Goal: Transaction & Acquisition: Purchase product/service

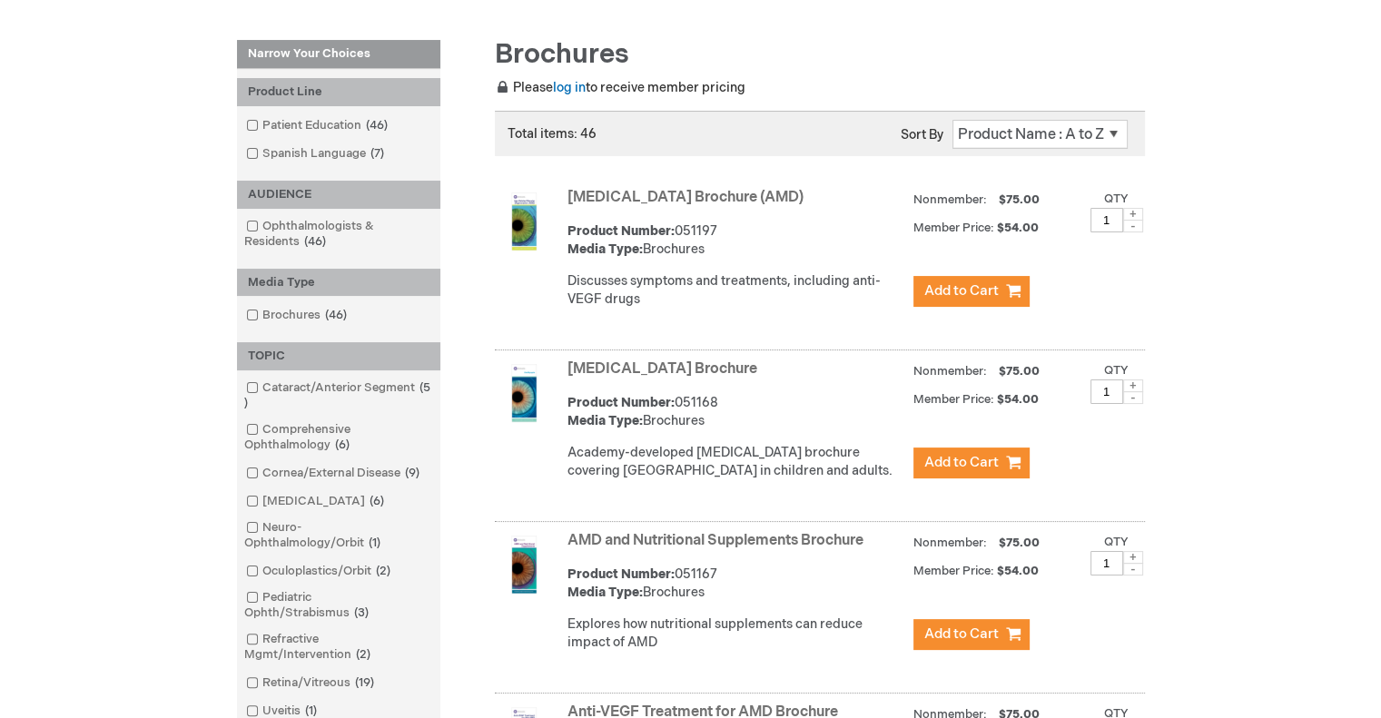
scroll to position [231, 0]
click at [1130, 209] on span at bounding box center [1133, 213] width 20 height 13
type input "2"
click at [739, 193] on link "Age-Related Macular Degeneration Brochure (AMD)" at bounding box center [685, 196] width 236 height 17
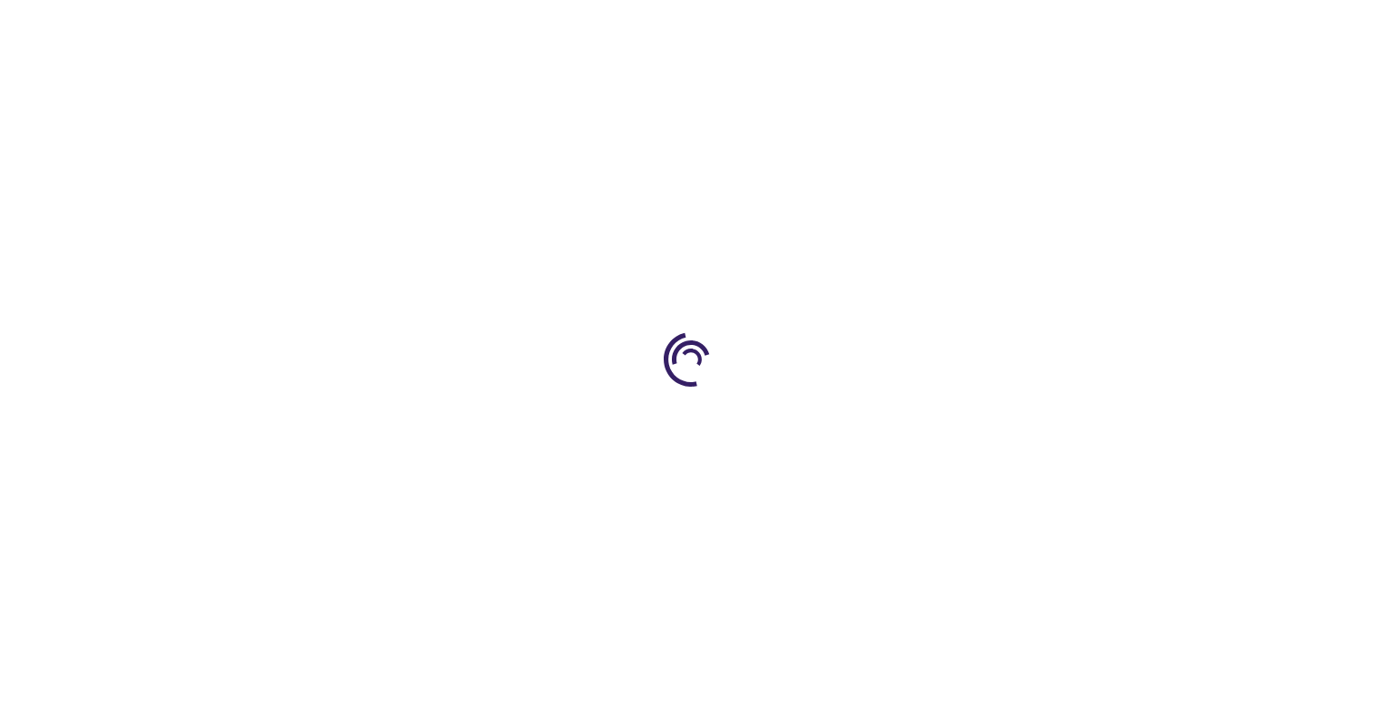
type input "1"
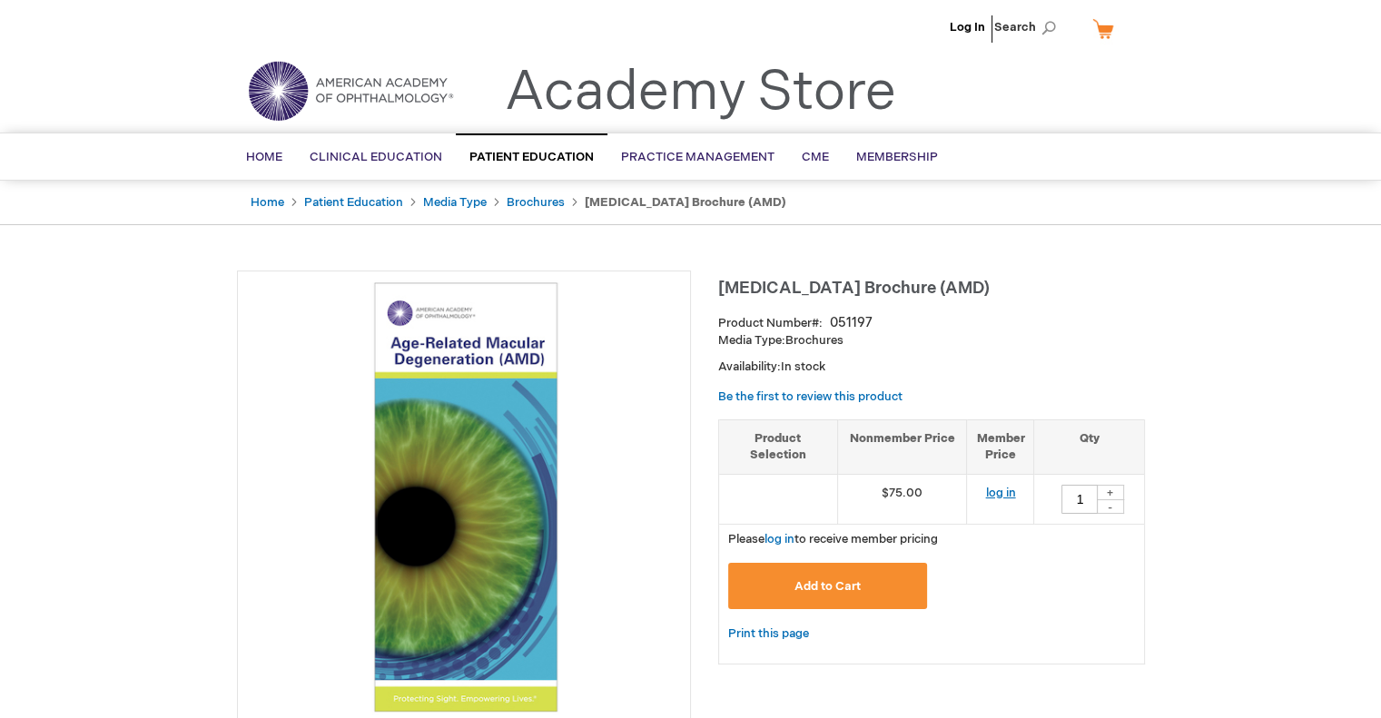
drag, startPoint x: 1216, startPoint y: 418, endPoint x: 998, endPoint y: 487, distance: 228.2
click at [998, 487] on link "log in" at bounding box center [1000, 493] width 30 height 15
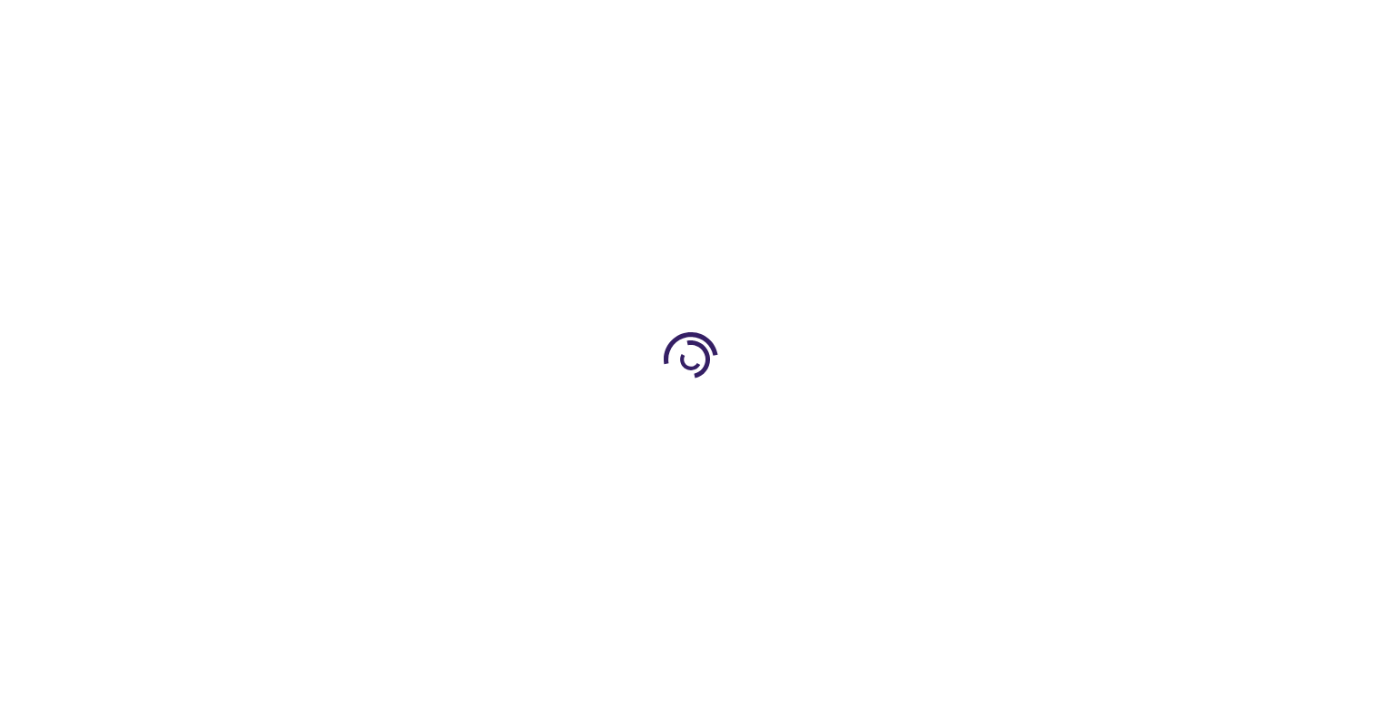
type input "1"
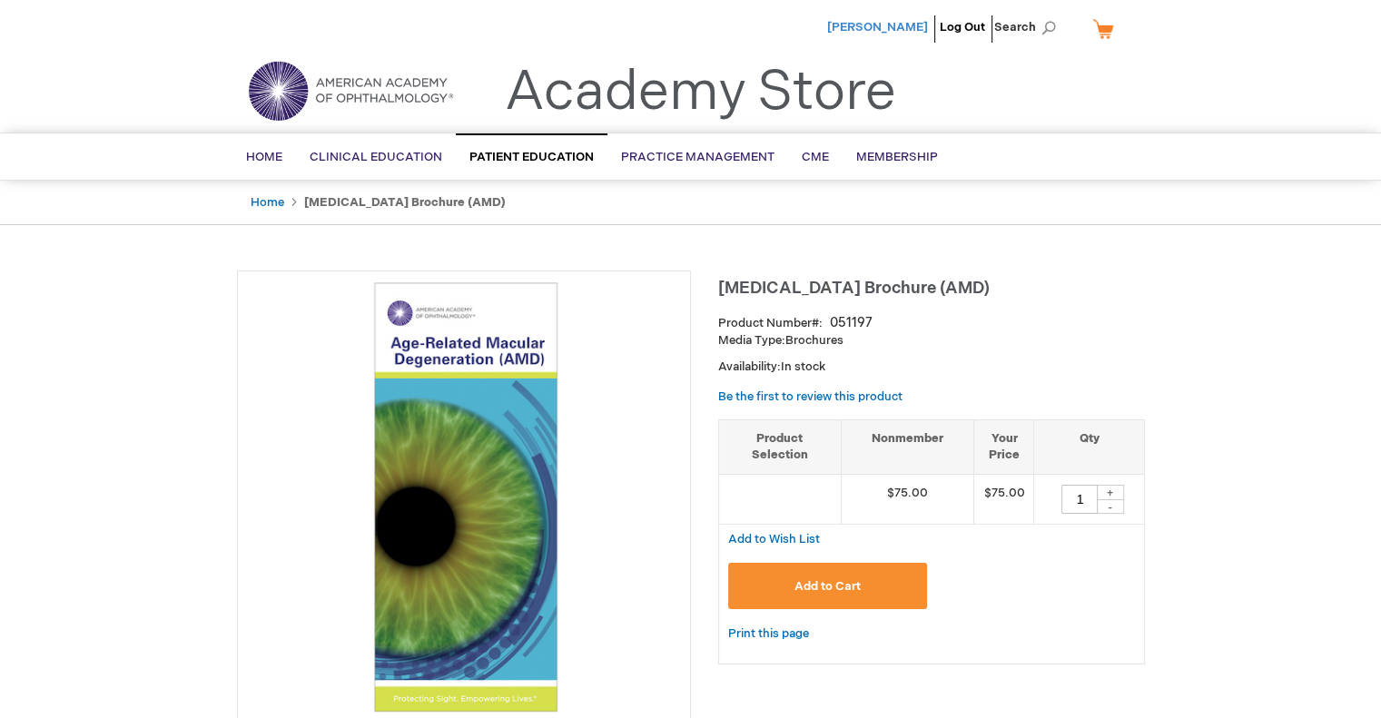
click at [906, 28] on span "[PERSON_NAME]" at bounding box center [877, 27] width 101 height 15
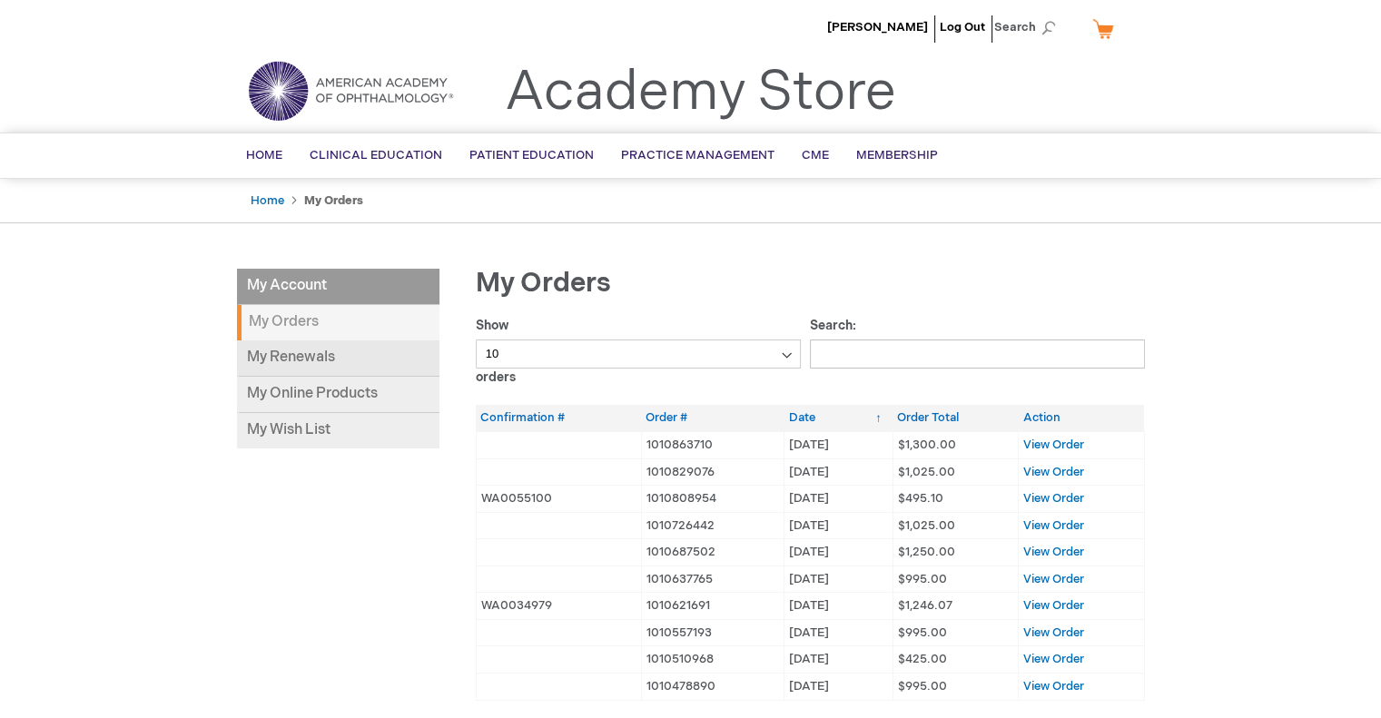
click at [311, 359] on link "My Renewals" at bounding box center [338, 358] width 202 height 36
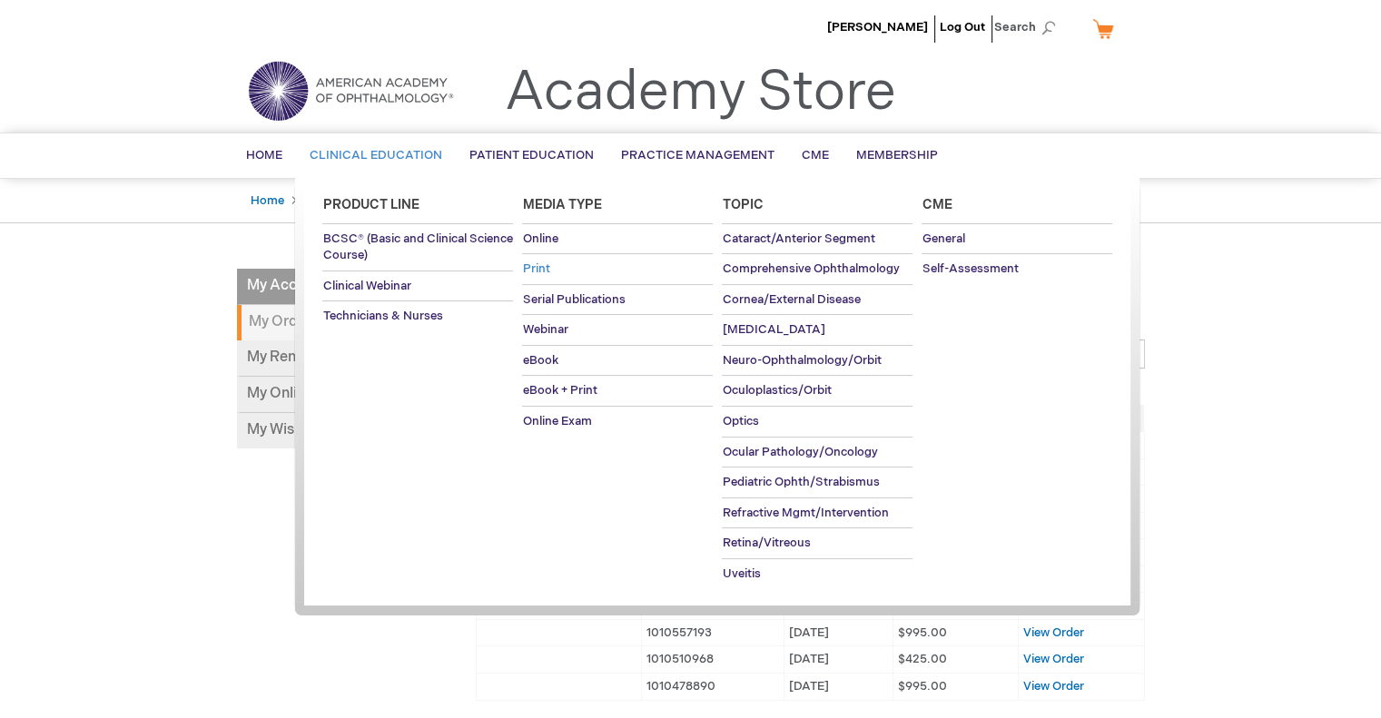
click at [539, 264] on span "Print" at bounding box center [535, 268] width 27 height 15
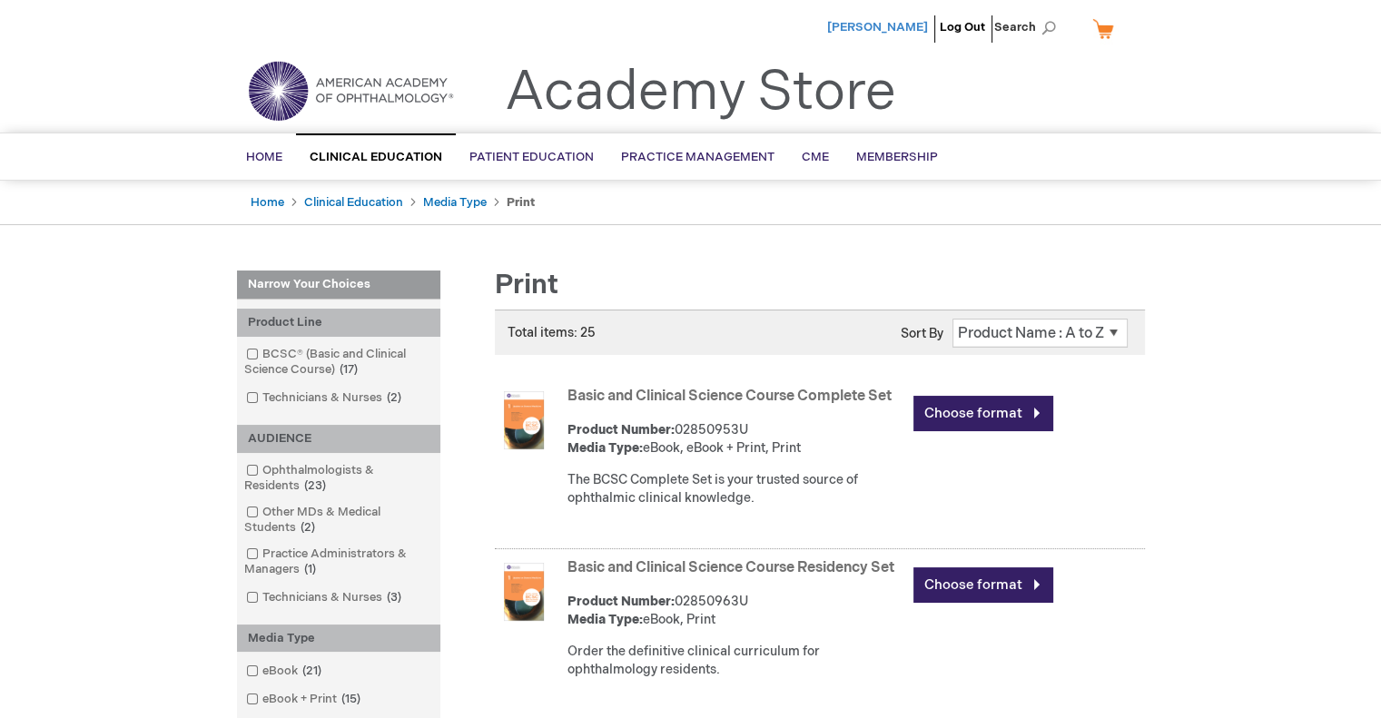
click at [902, 29] on span "[PERSON_NAME]" at bounding box center [877, 27] width 101 height 15
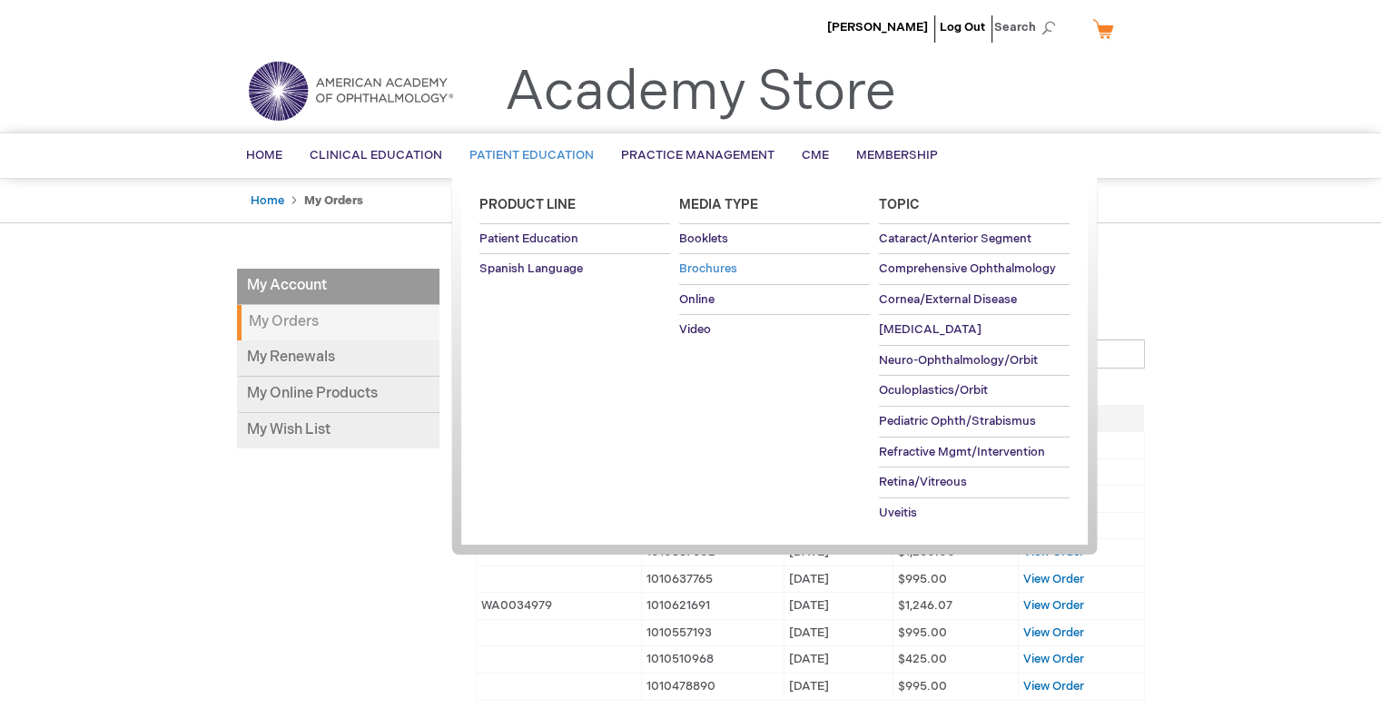
click at [706, 260] on link "Brochures" at bounding box center [774, 269] width 191 height 30
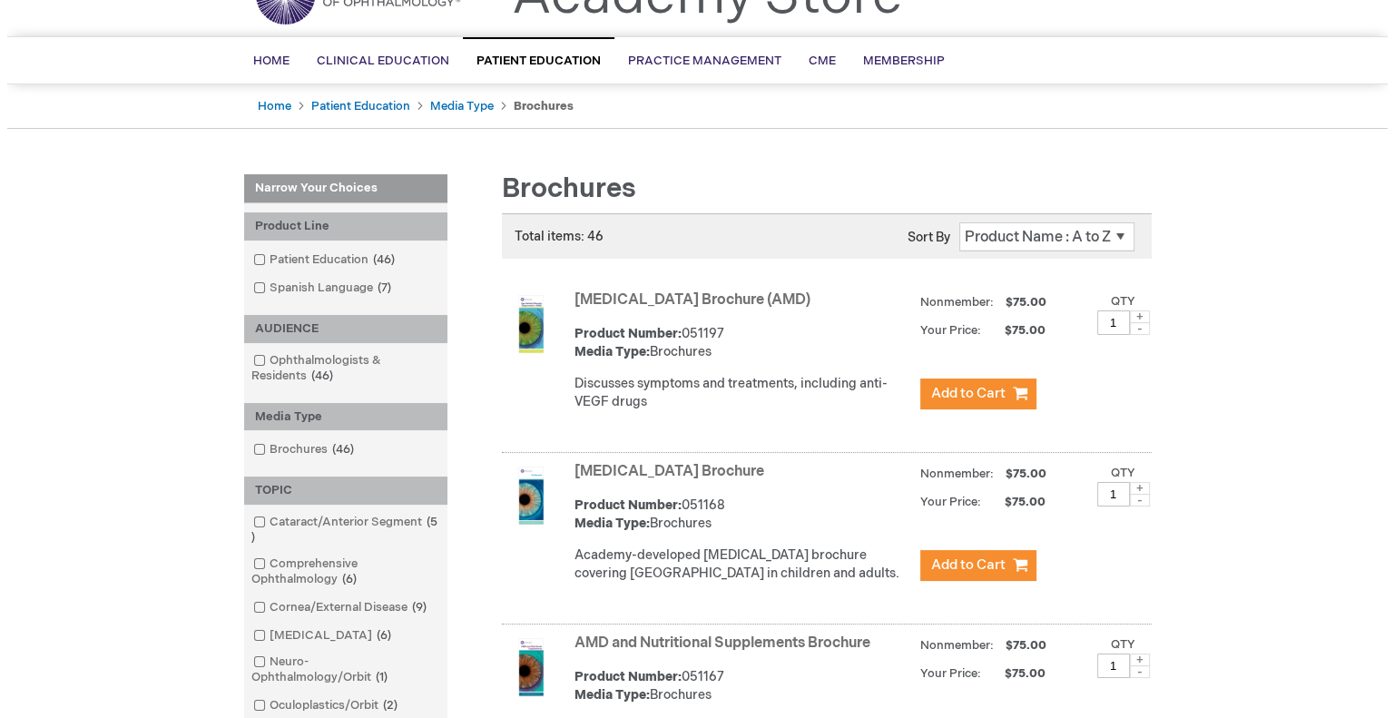
scroll to position [97, 0]
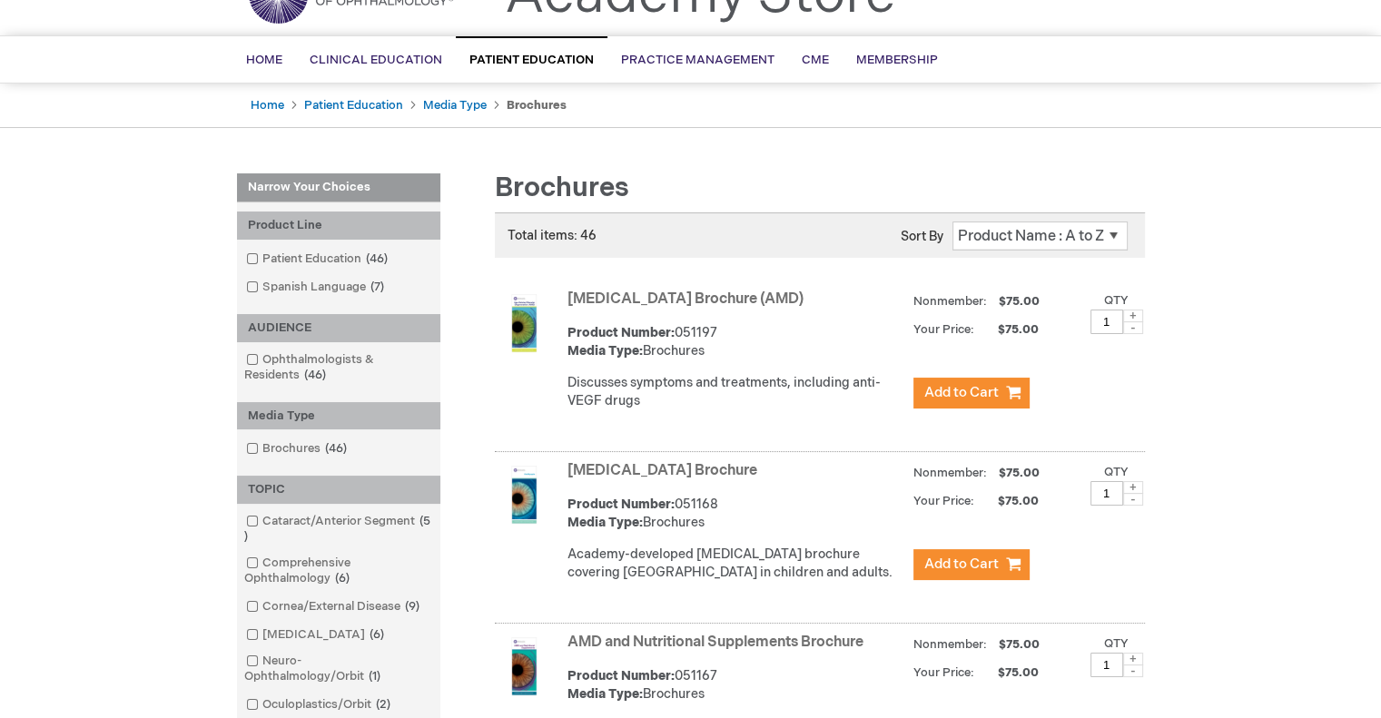
click at [1136, 315] on span at bounding box center [1133, 316] width 20 height 13
type input "2"
click at [967, 384] on span "Add to Cart" at bounding box center [961, 392] width 74 height 17
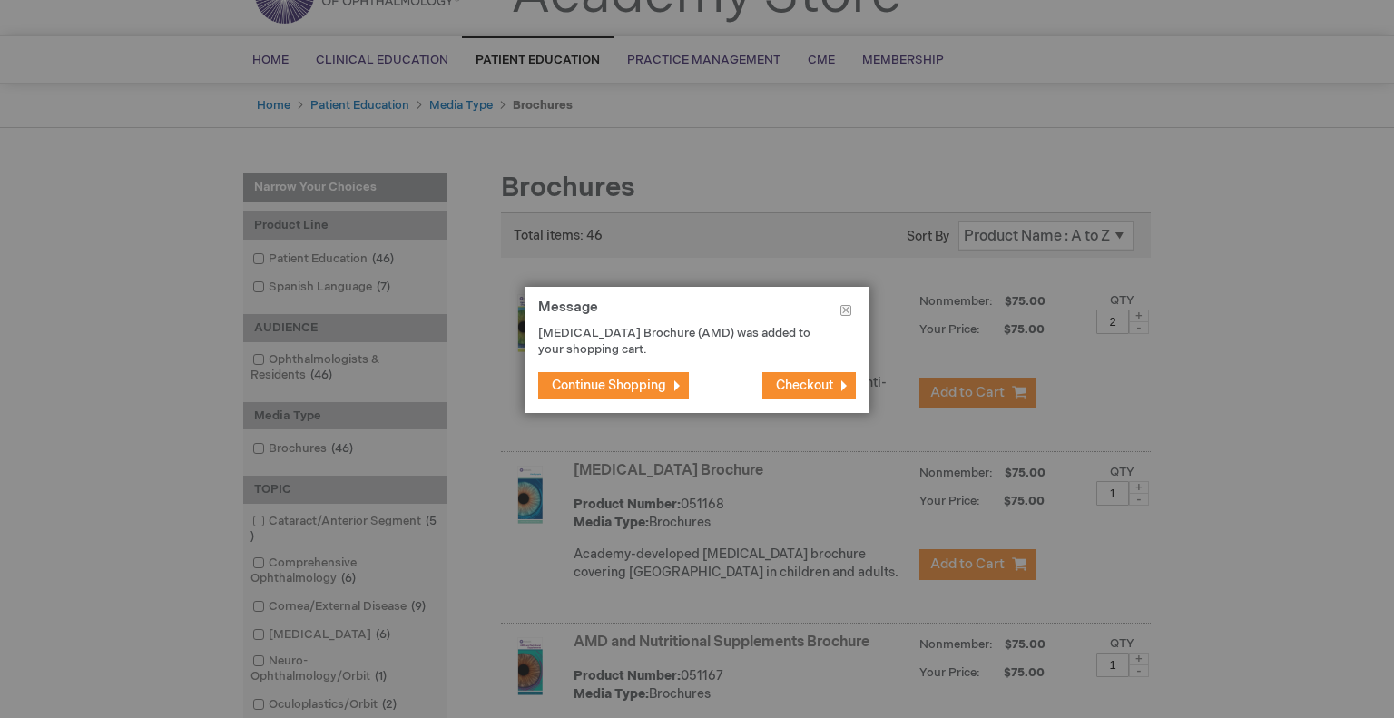
click at [795, 382] on span "Checkout" at bounding box center [804, 385] width 57 height 15
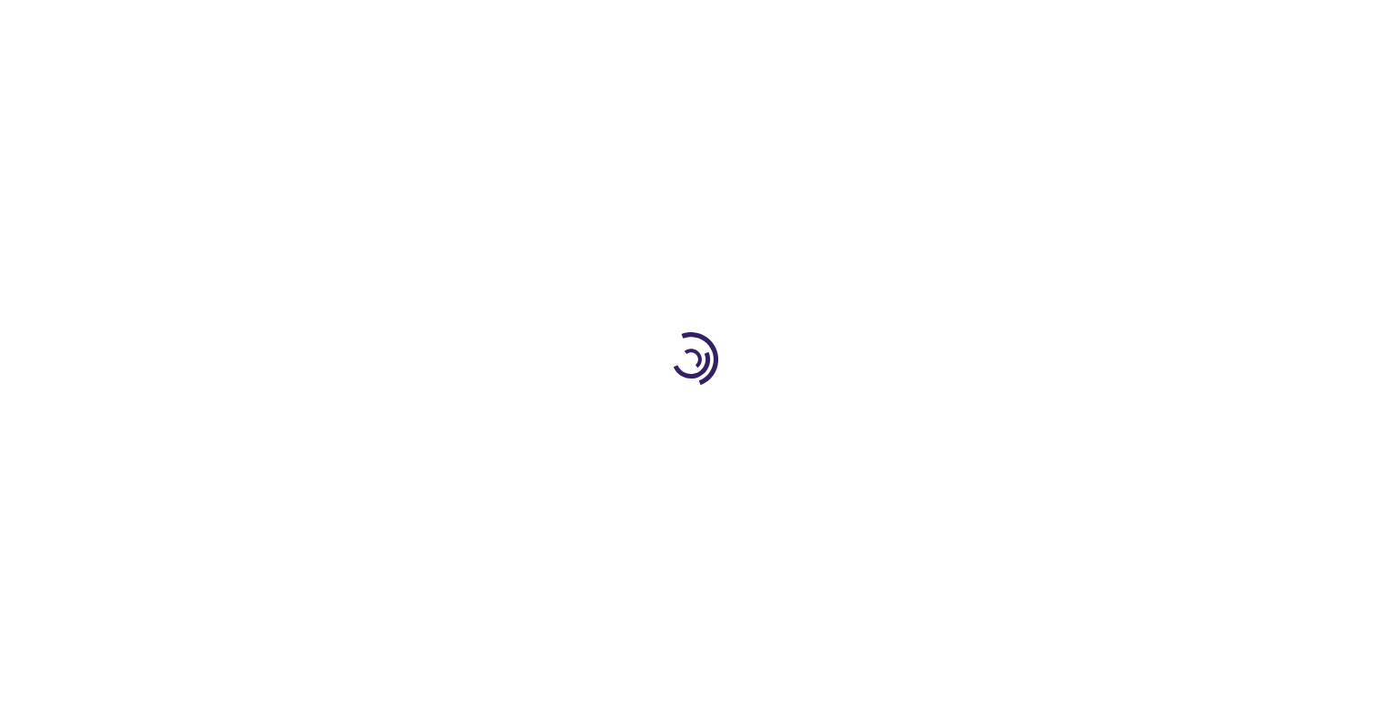
select select "US"
select select "24"
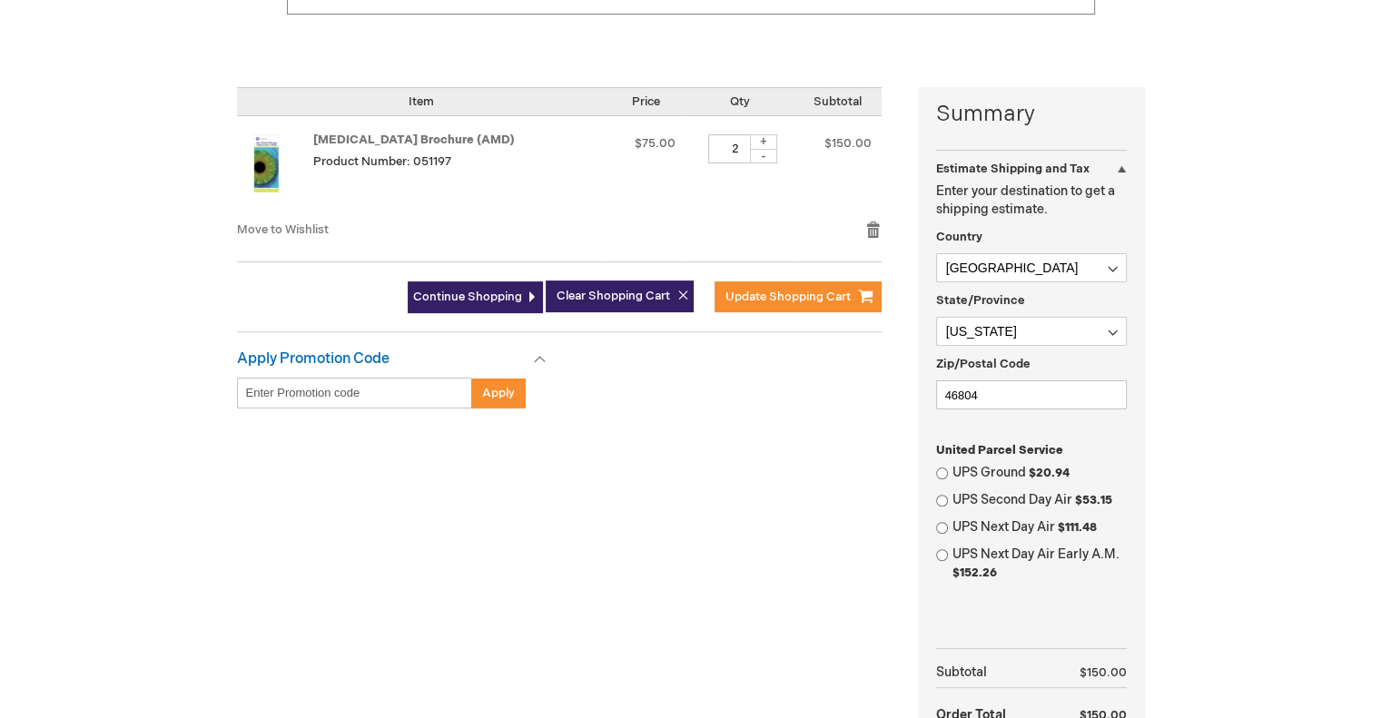
scroll to position [379, 0]
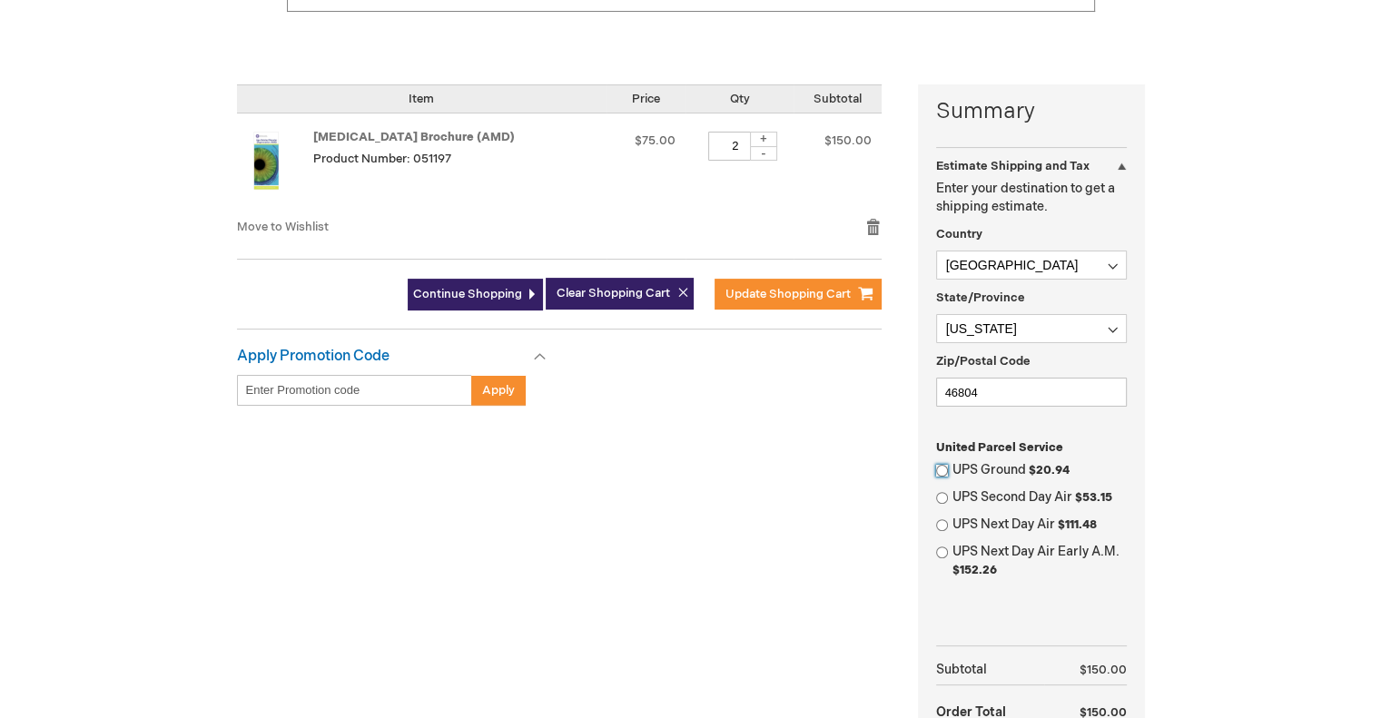
click at [941, 470] on input "UPS Ground $20.94" at bounding box center [942, 471] width 12 height 12
radio input "true"
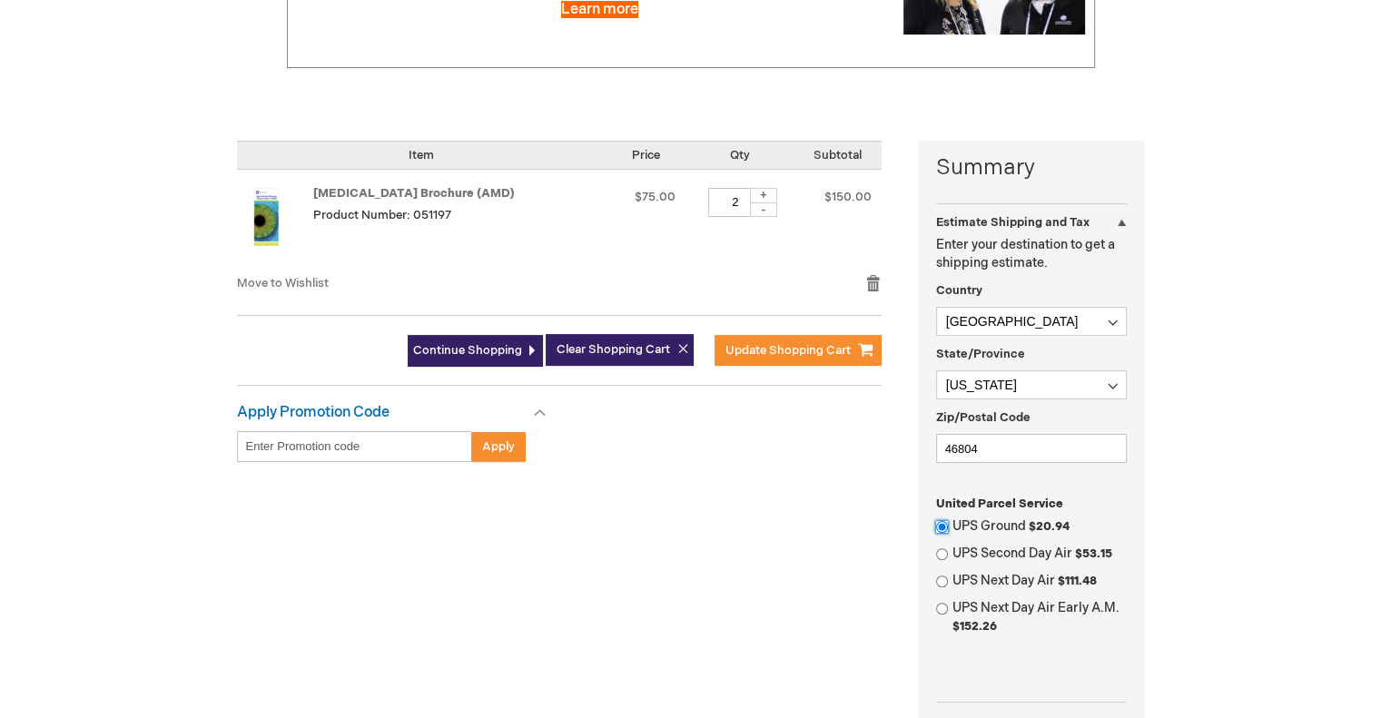
scroll to position [325, 0]
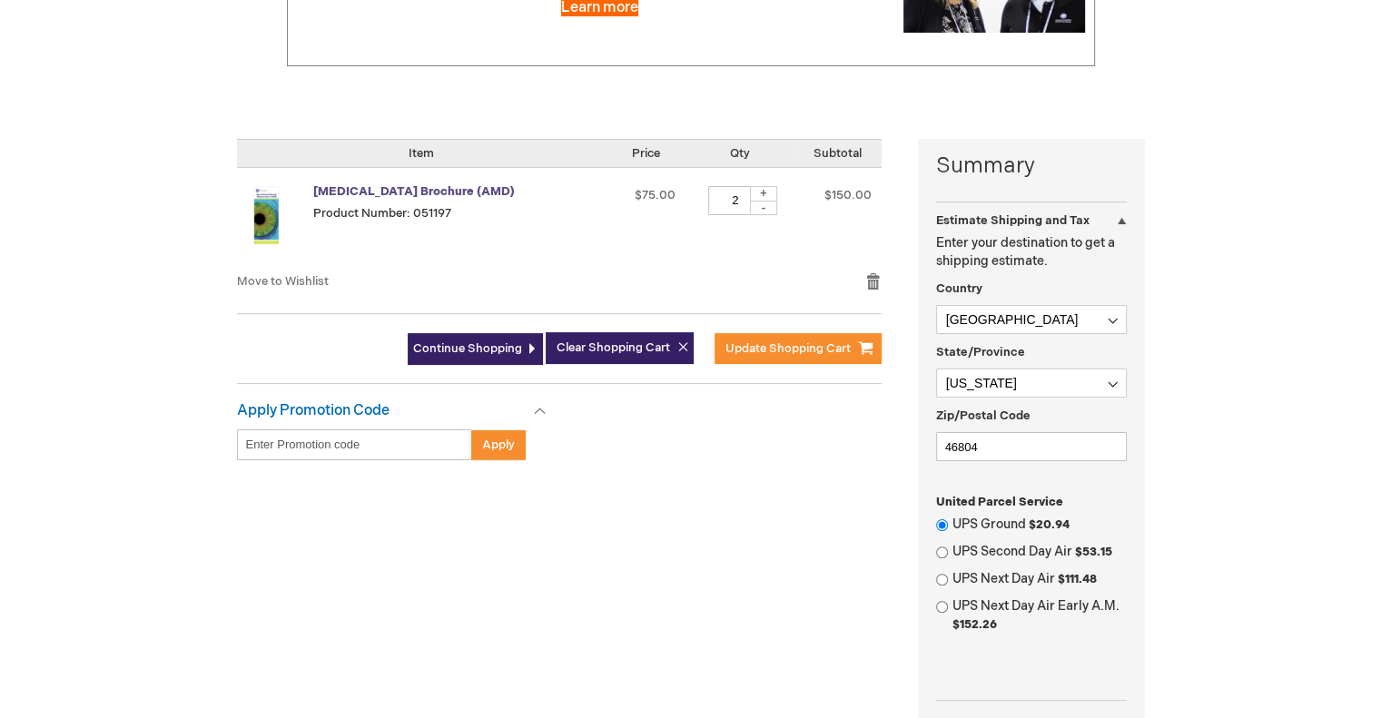
click at [497, 191] on link "[MEDICAL_DATA] Brochure (AMD)" at bounding box center [414, 191] width 202 height 15
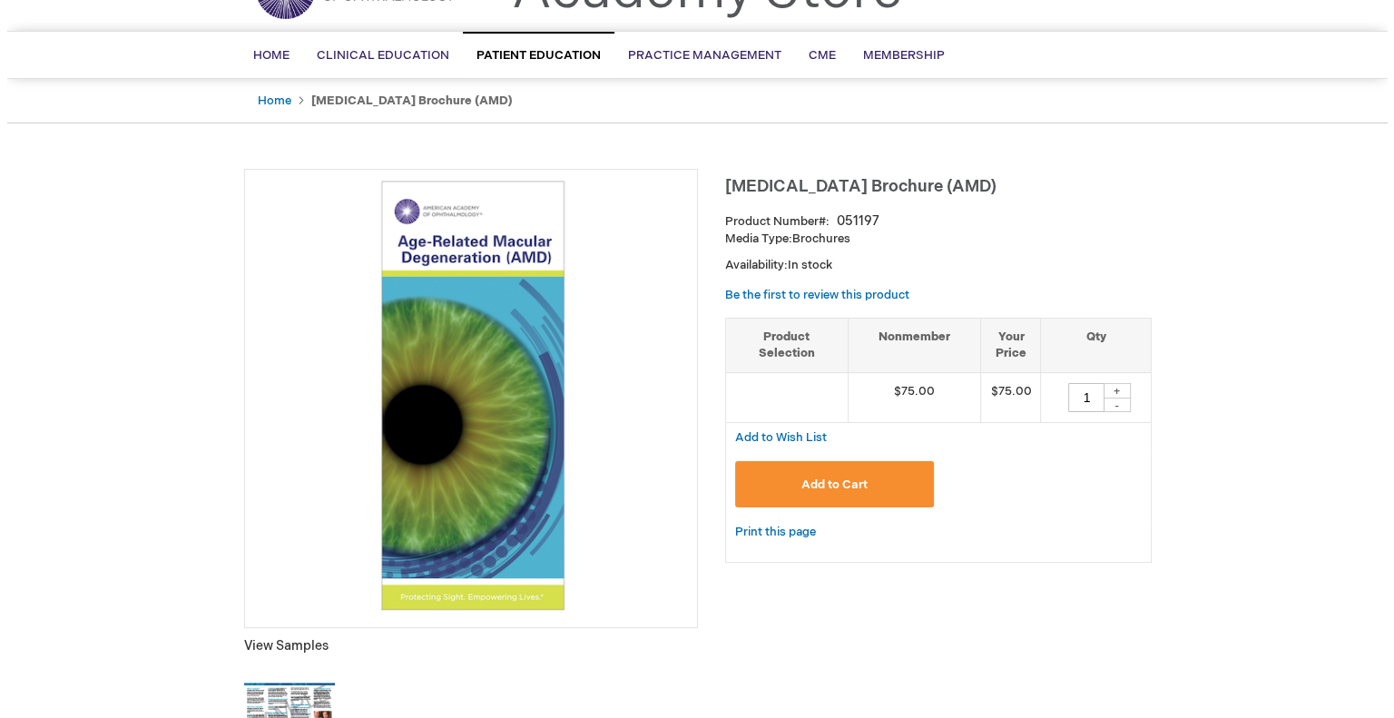
scroll to position [87, 0]
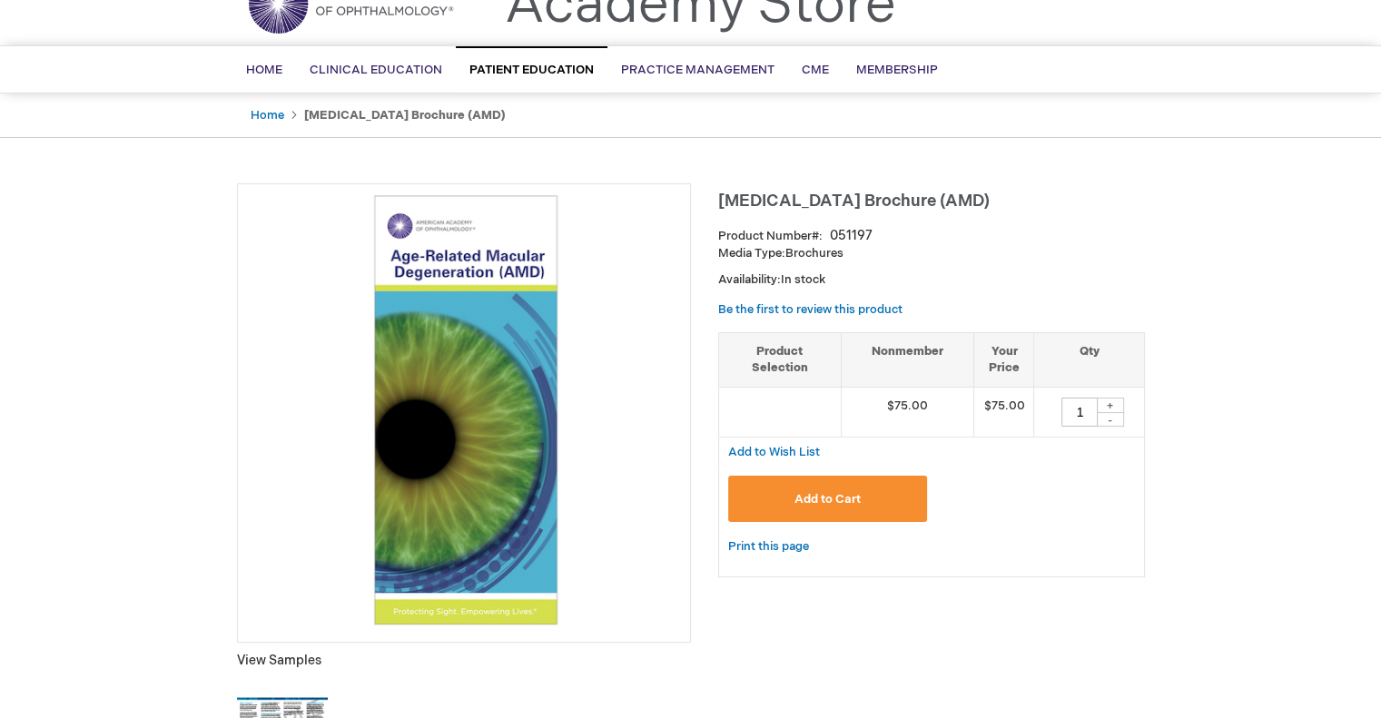
click at [1110, 407] on div "+" at bounding box center [1110, 405] width 27 height 15
type input "2"
click at [896, 503] on button "Add to Cart" at bounding box center [828, 499] width 200 height 46
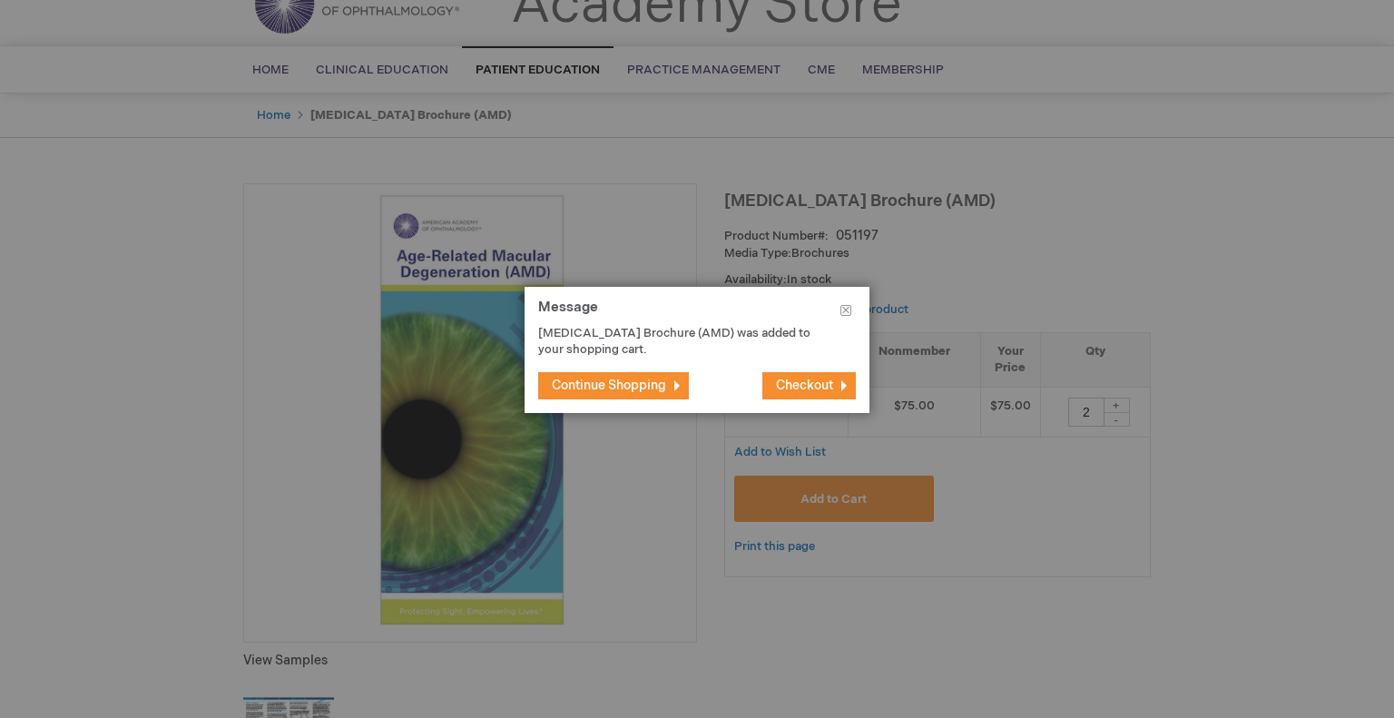
click at [815, 391] on span "Checkout" at bounding box center [804, 385] width 57 height 15
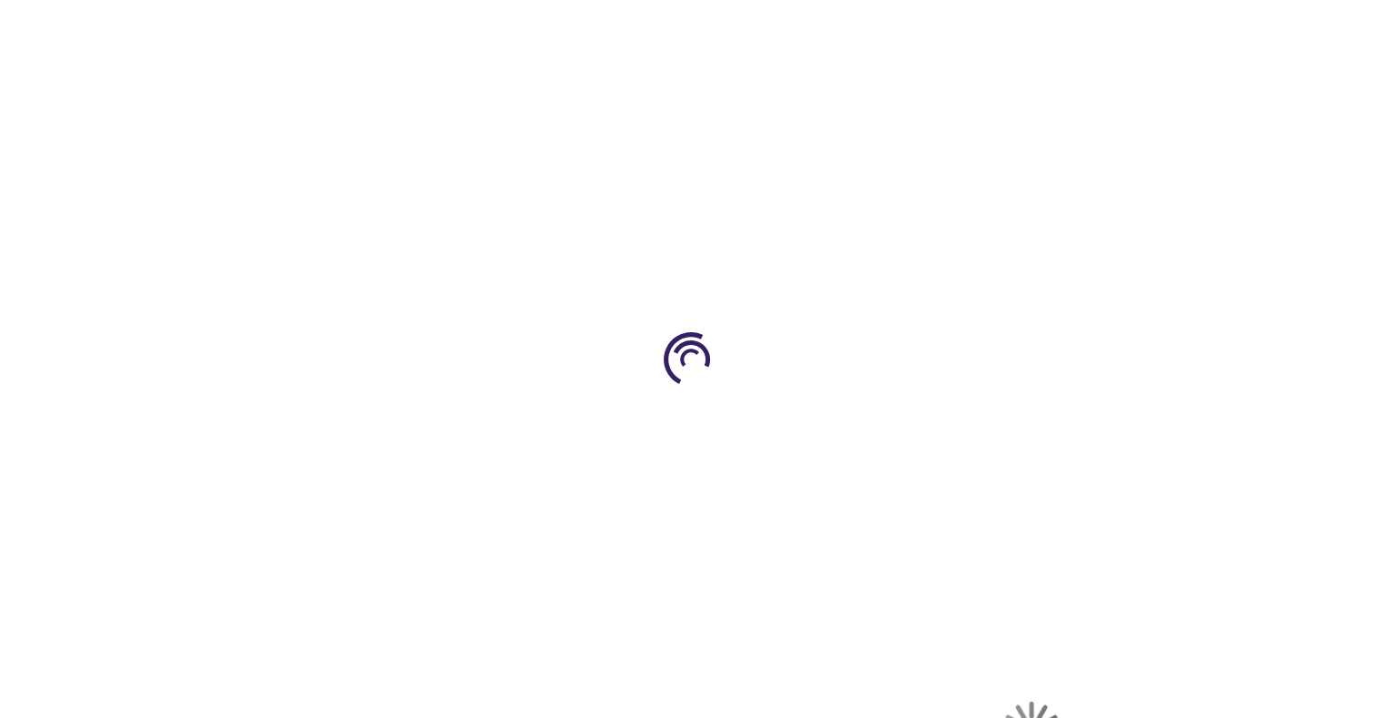
select select "US"
select select "24"
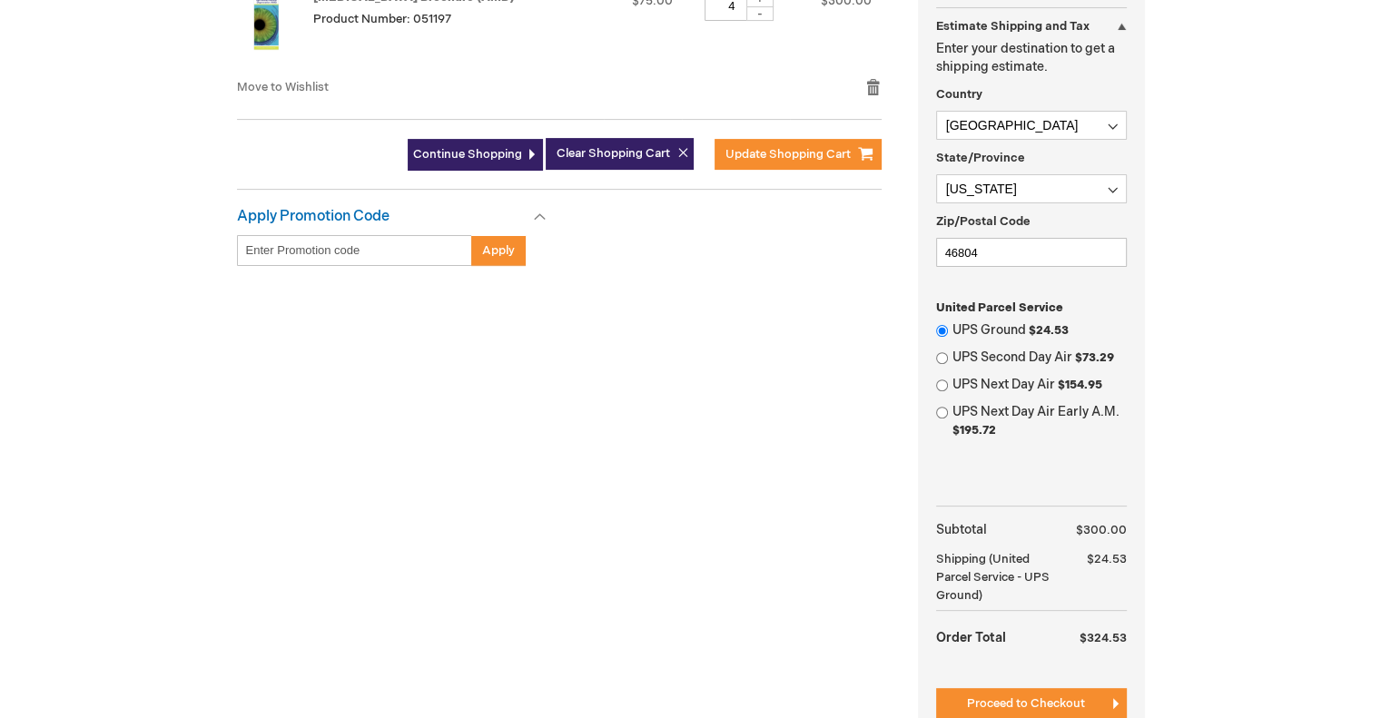
scroll to position [619, 0]
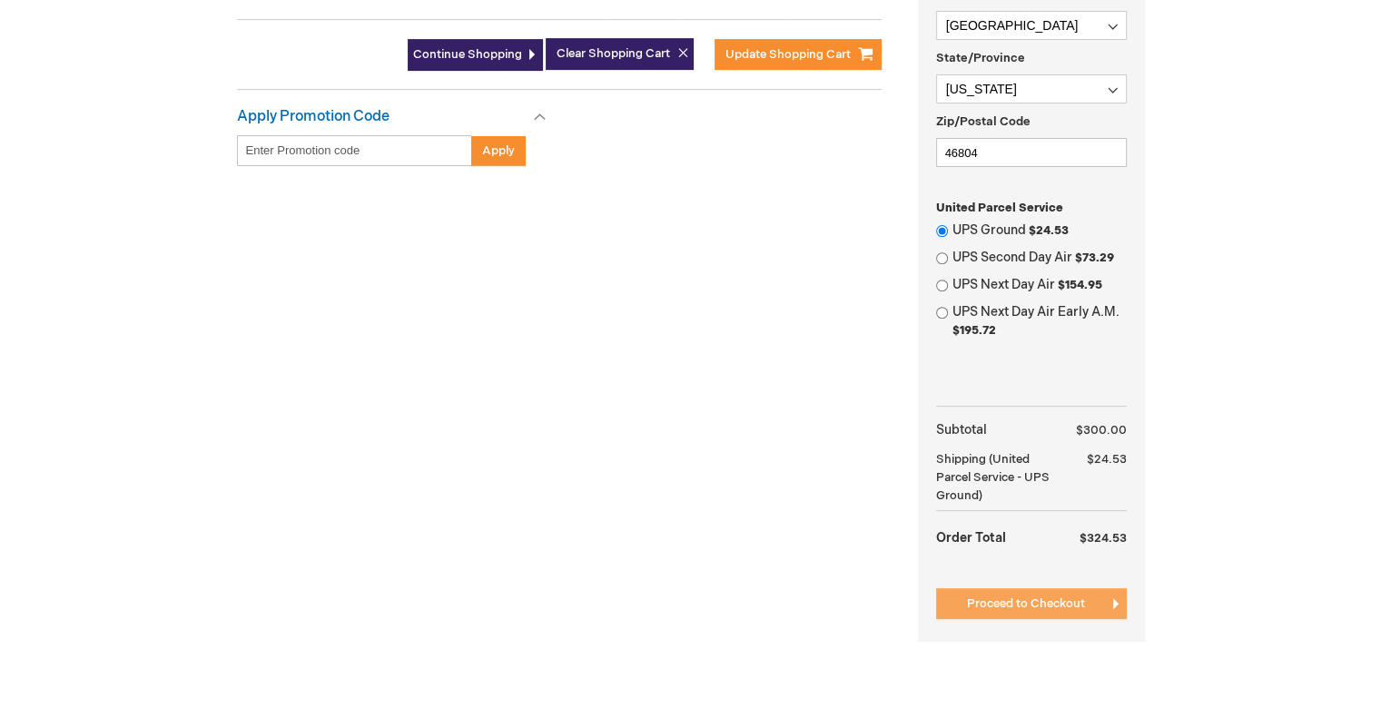
click at [1028, 596] on span "Proceed to Checkout" at bounding box center [1026, 603] width 118 height 15
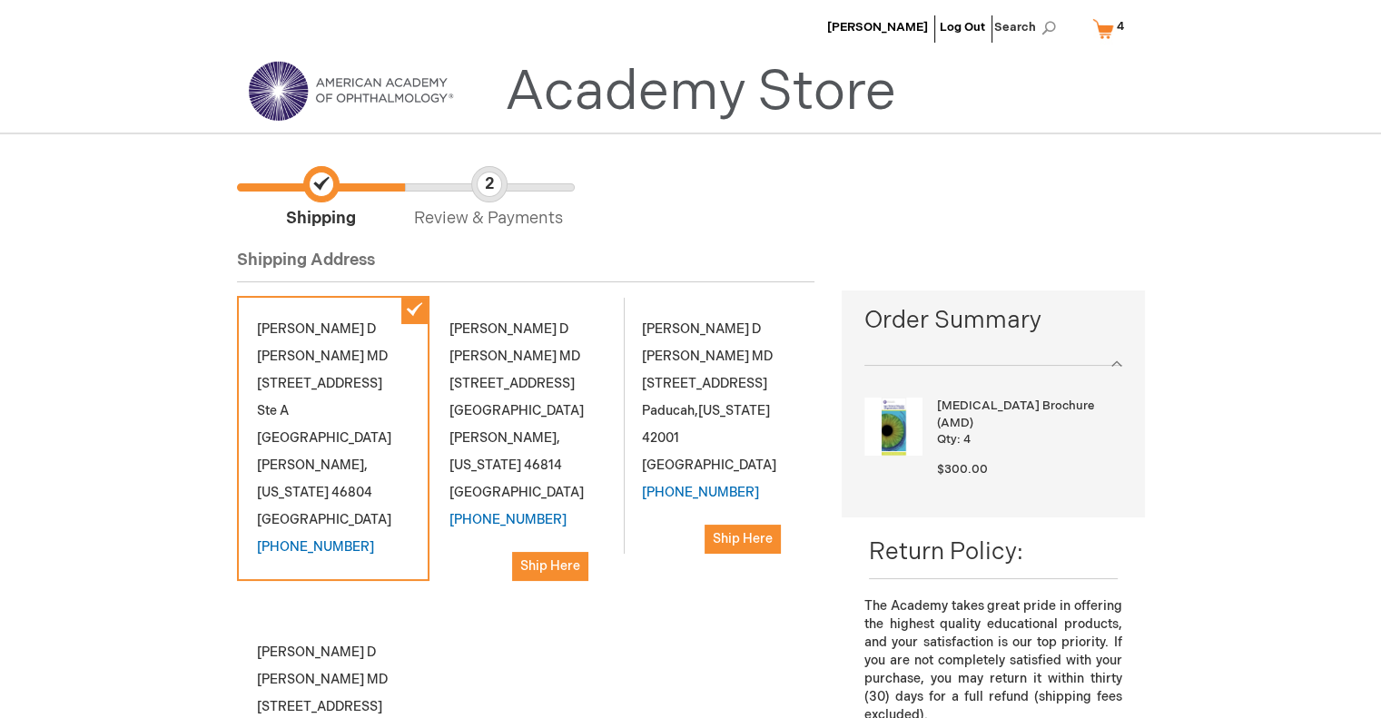
click at [336, 418] on div "[PERSON_NAME] MD [STREET_ADDRESS] Ste A [GEOGRAPHIC_DATA][PERSON_NAME][US_STATE…" at bounding box center [333, 438] width 192 height 285
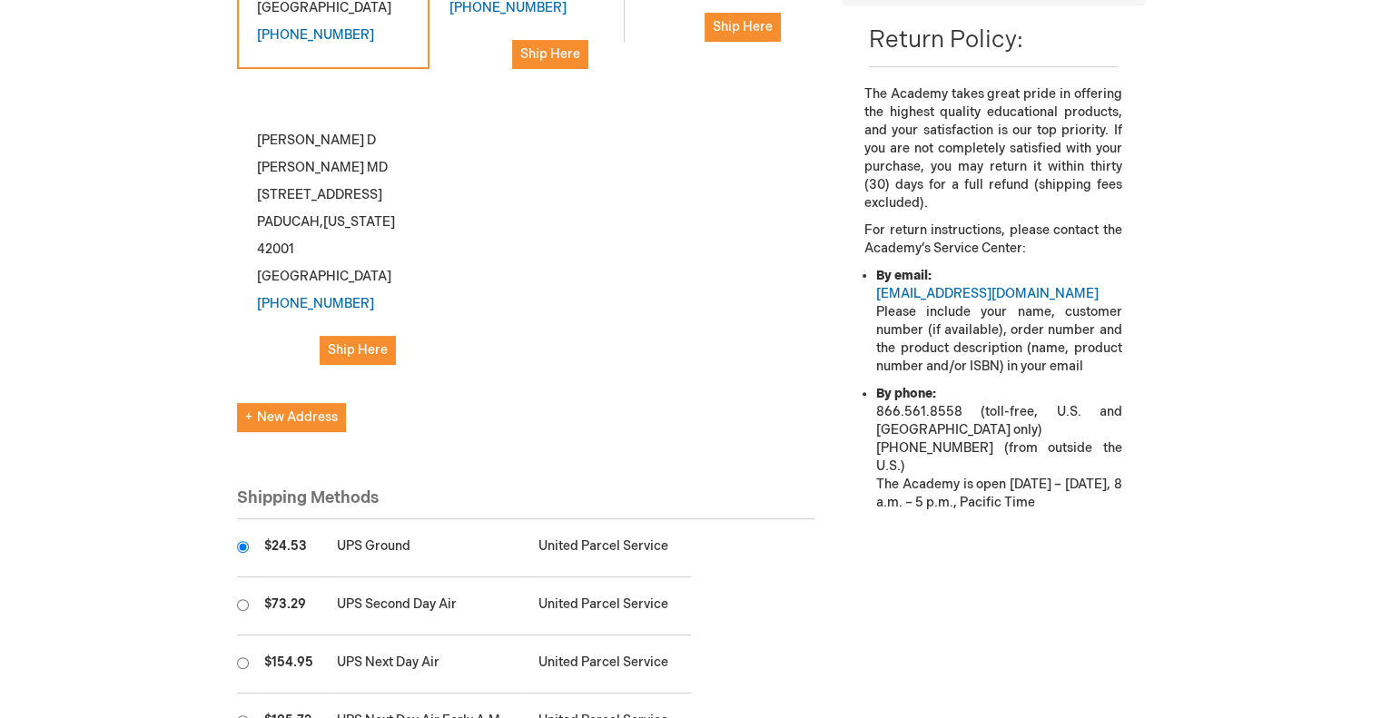
scroll to position [623, 0]
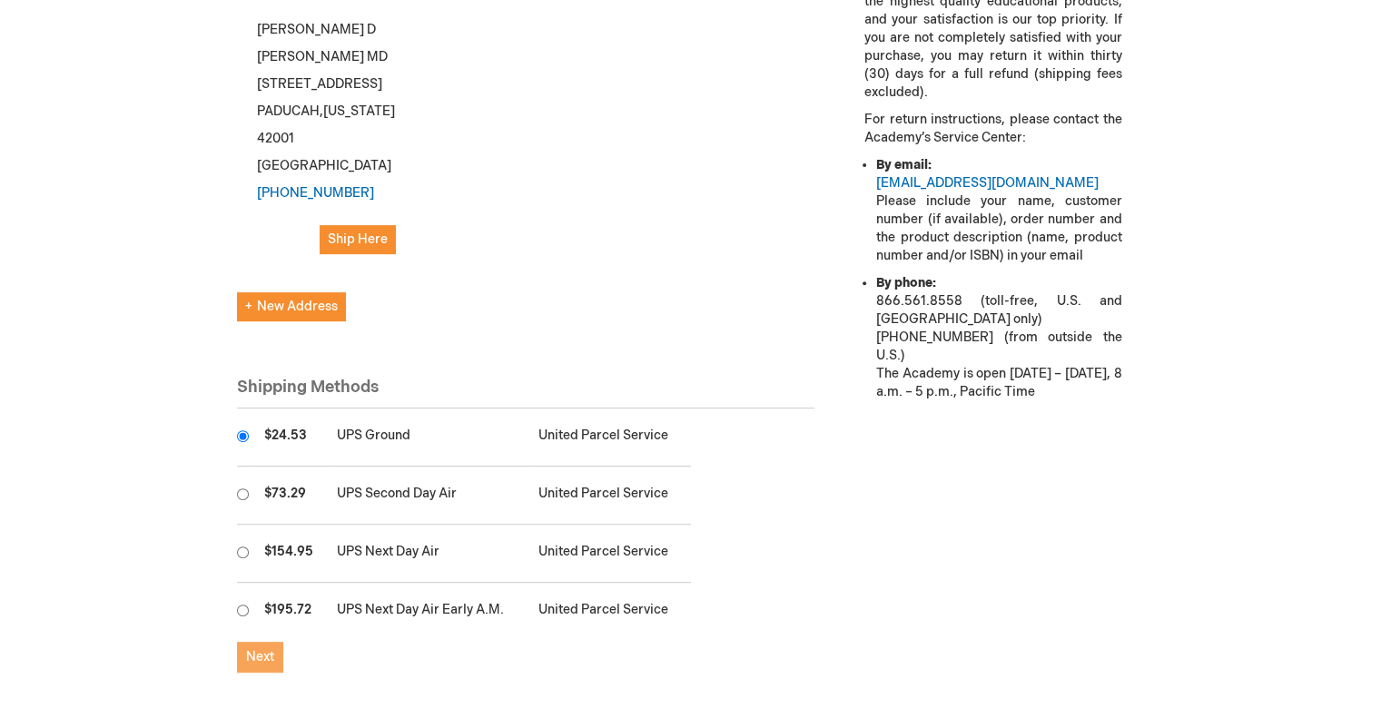
click at [254, 649] on span "Next" at bounding box center [260, 656] width 28 height 15
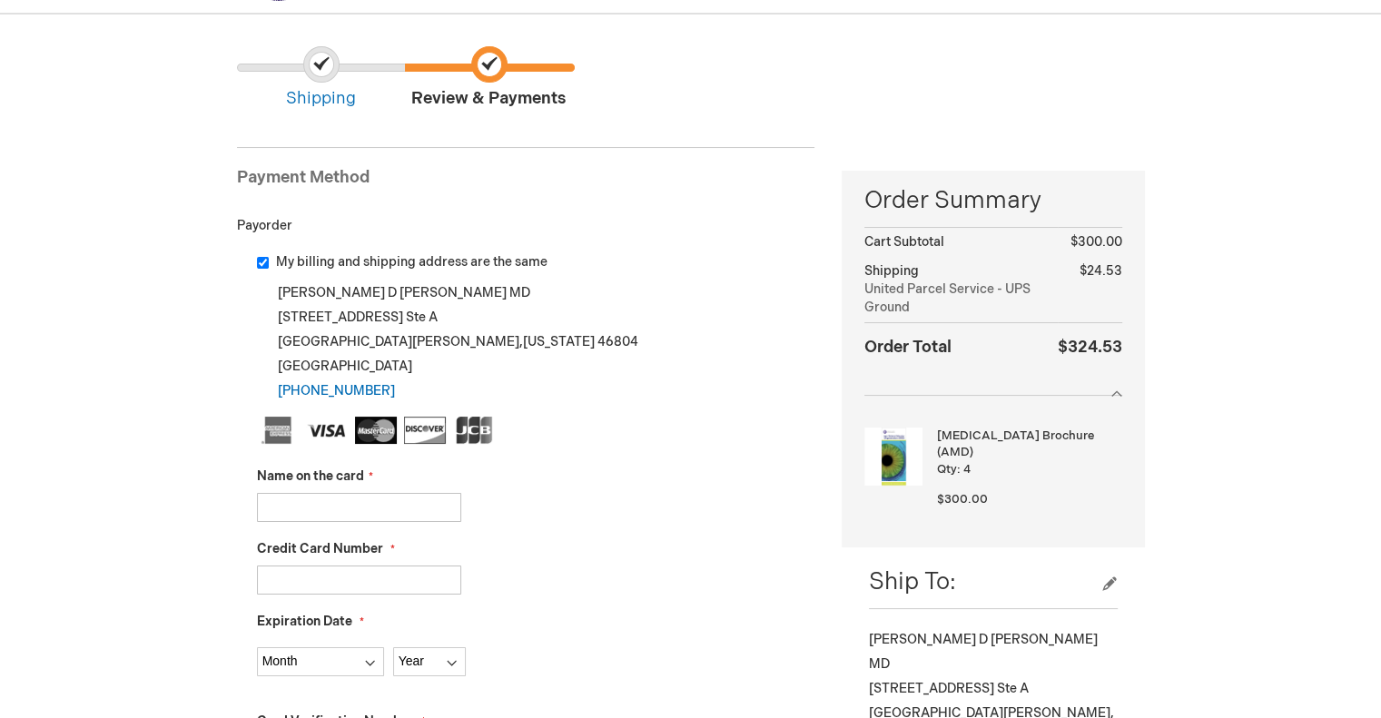
scroll to position [123, 0]
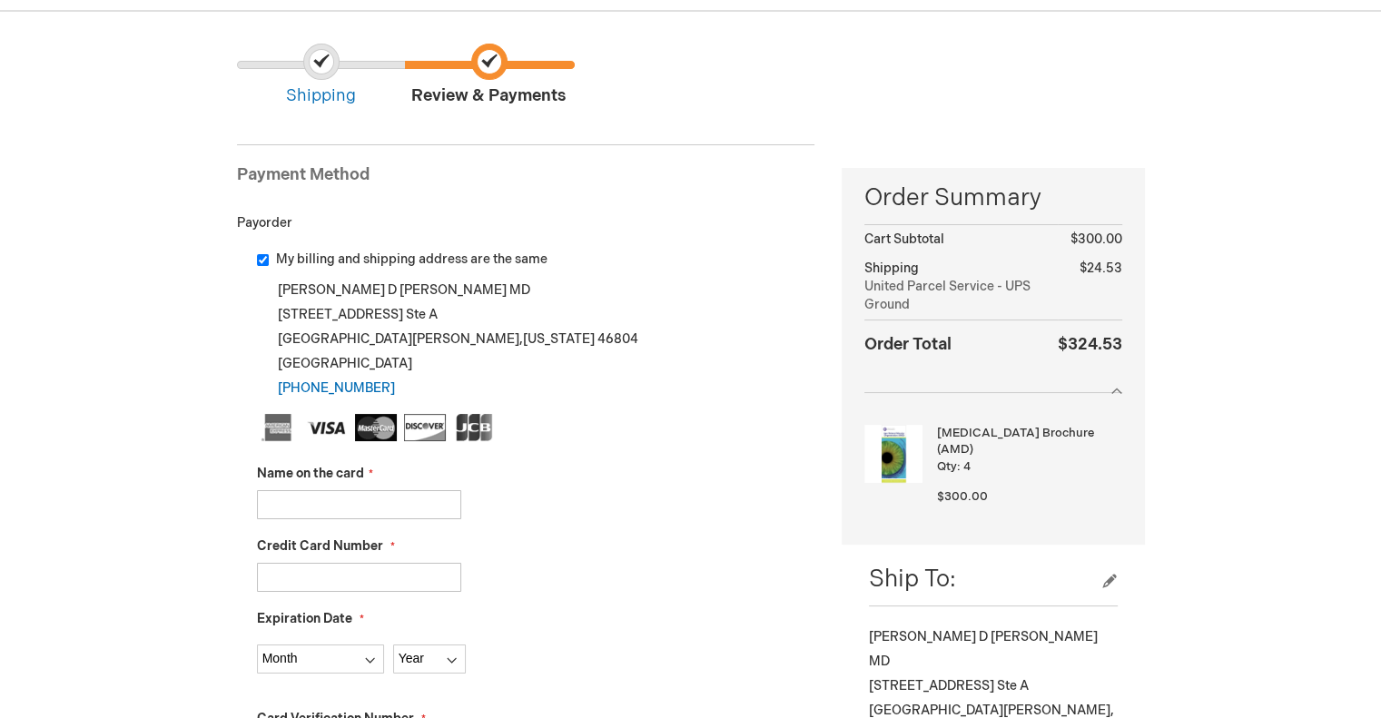
click at [260, 263] on input "My billing and shipping address are the same" at bounding box center [263, 260] width 12 height 12
checkbox input "false"
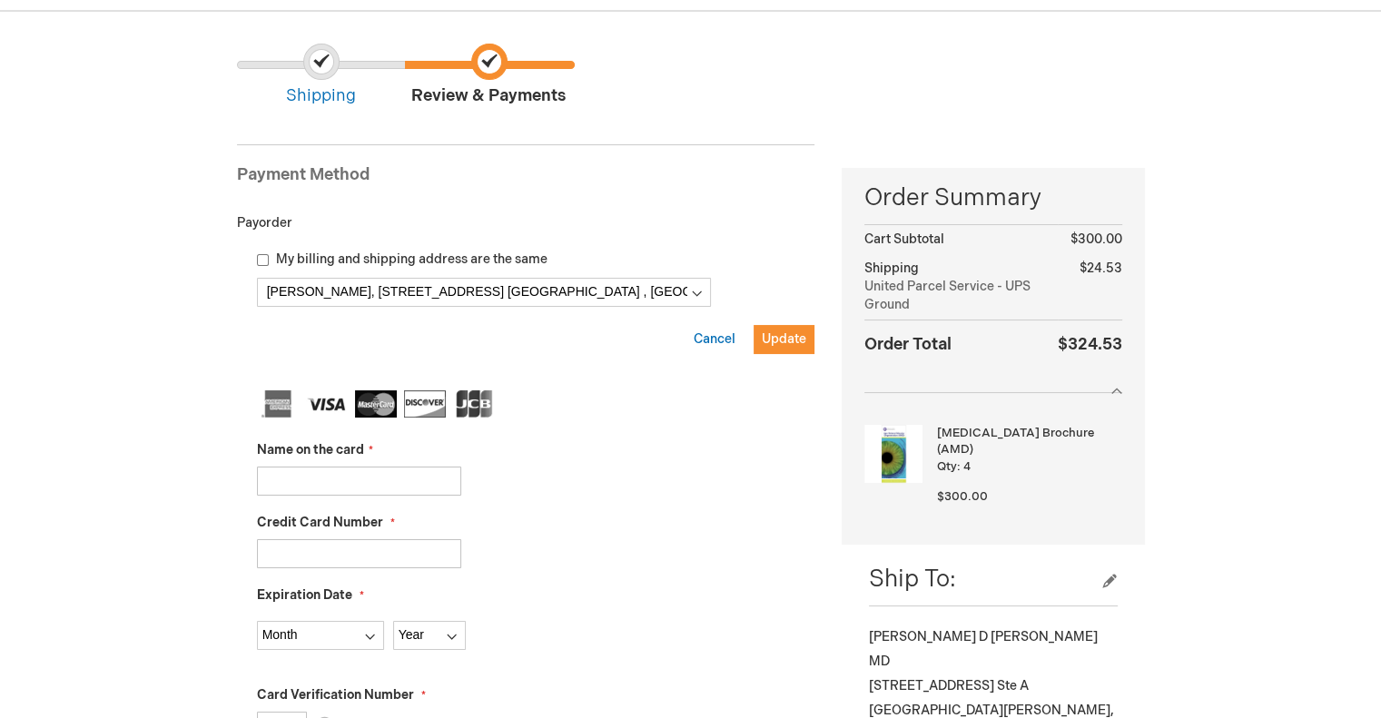
click at [300, 483] on input "Name on the card" at bounding box center [359, 481] width 204 height 29
type input "[PERSON_NAME]"
type input "4246315366403754"
select select "5"
select select "2028"
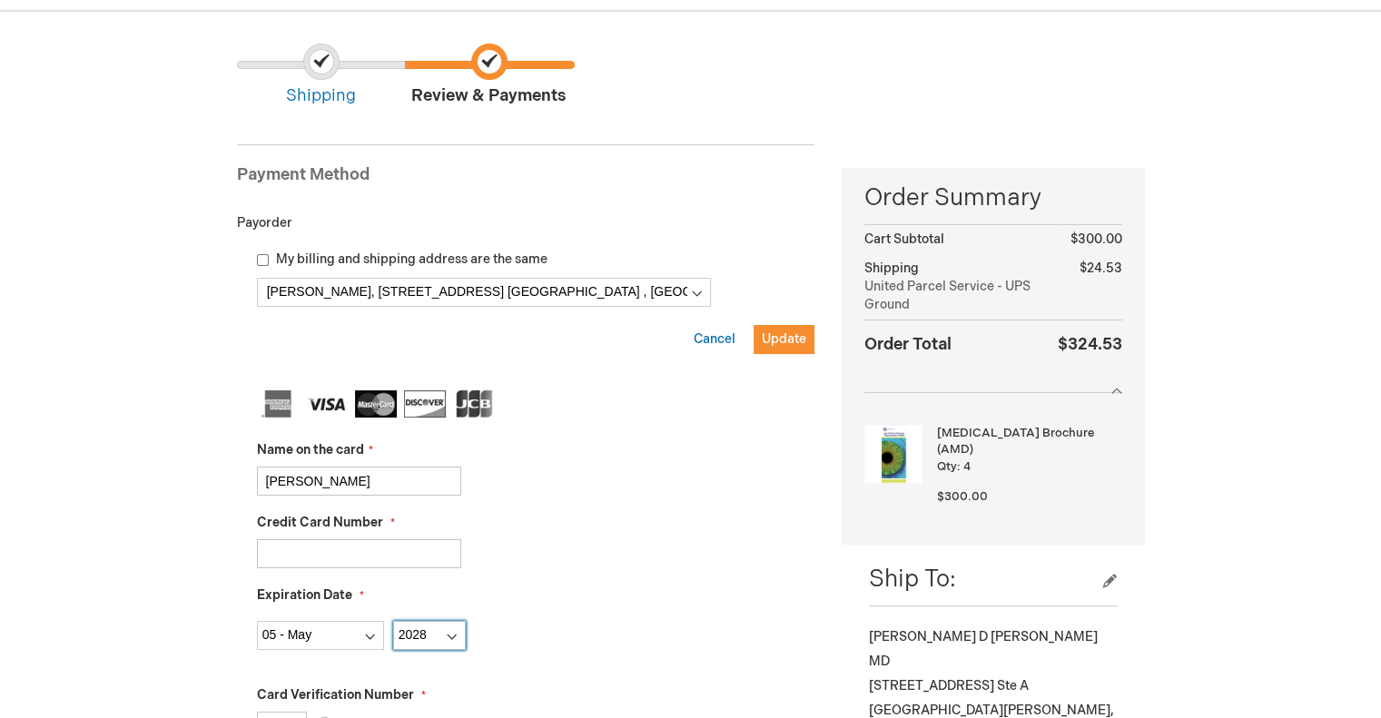
type input "302"
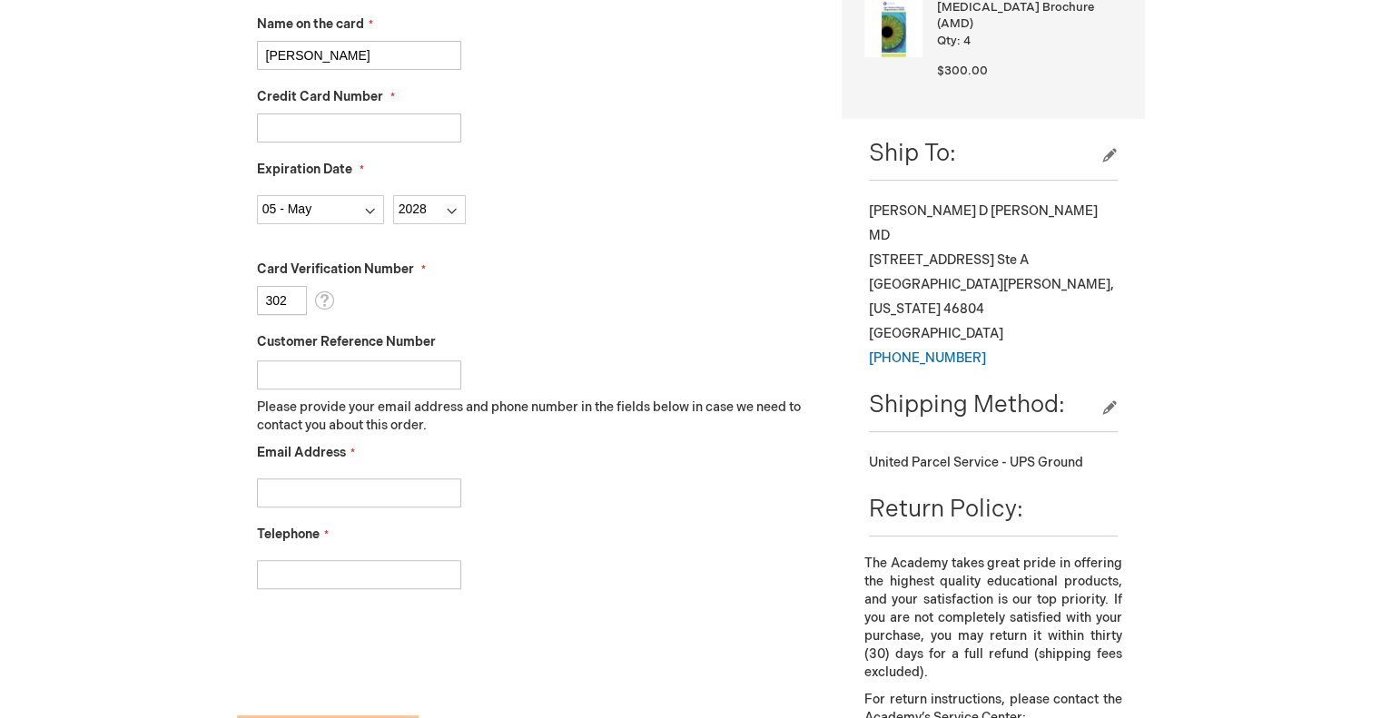
scroll to position [548, 0]
click at [368, 482] on input "Email Address" at bounding box center [359, 492] width 204 height 29
type input "kimretina@gmail.com"
type input "2603052822"
checkbox input "true"
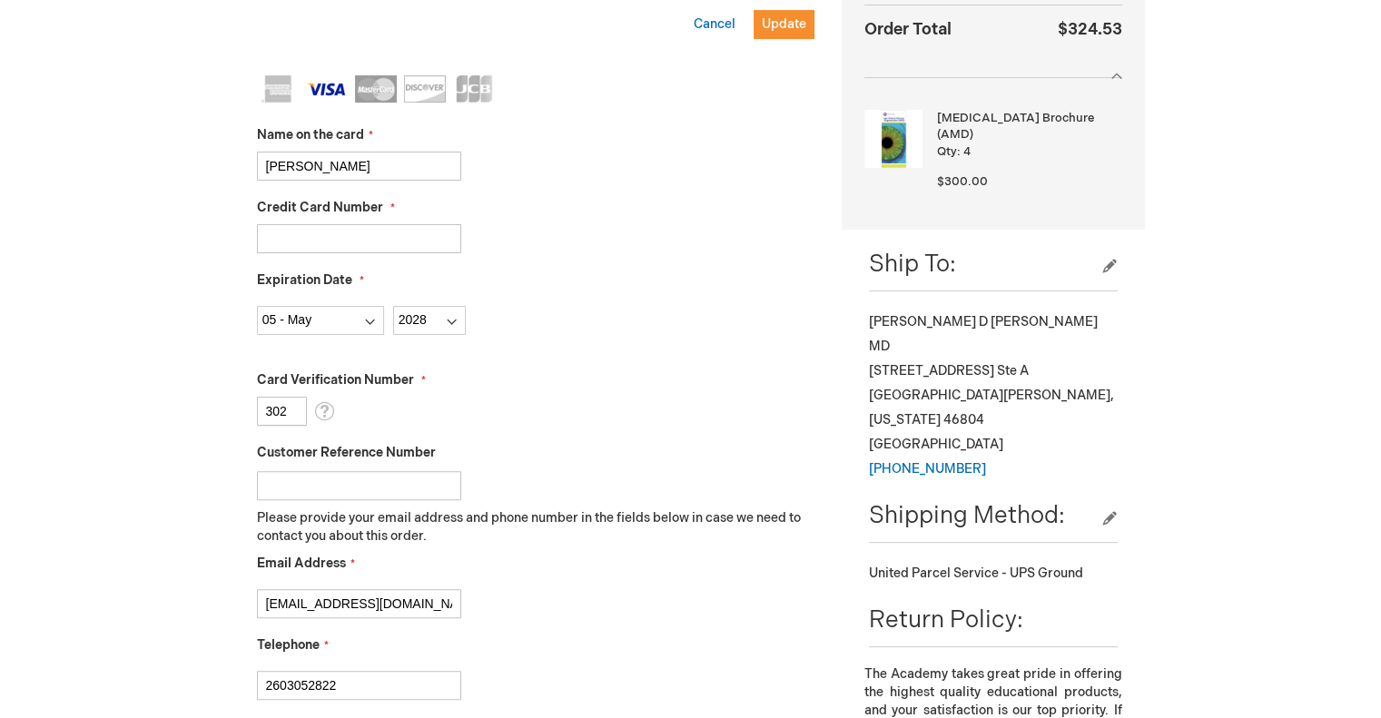
scroll to position [272, 0]
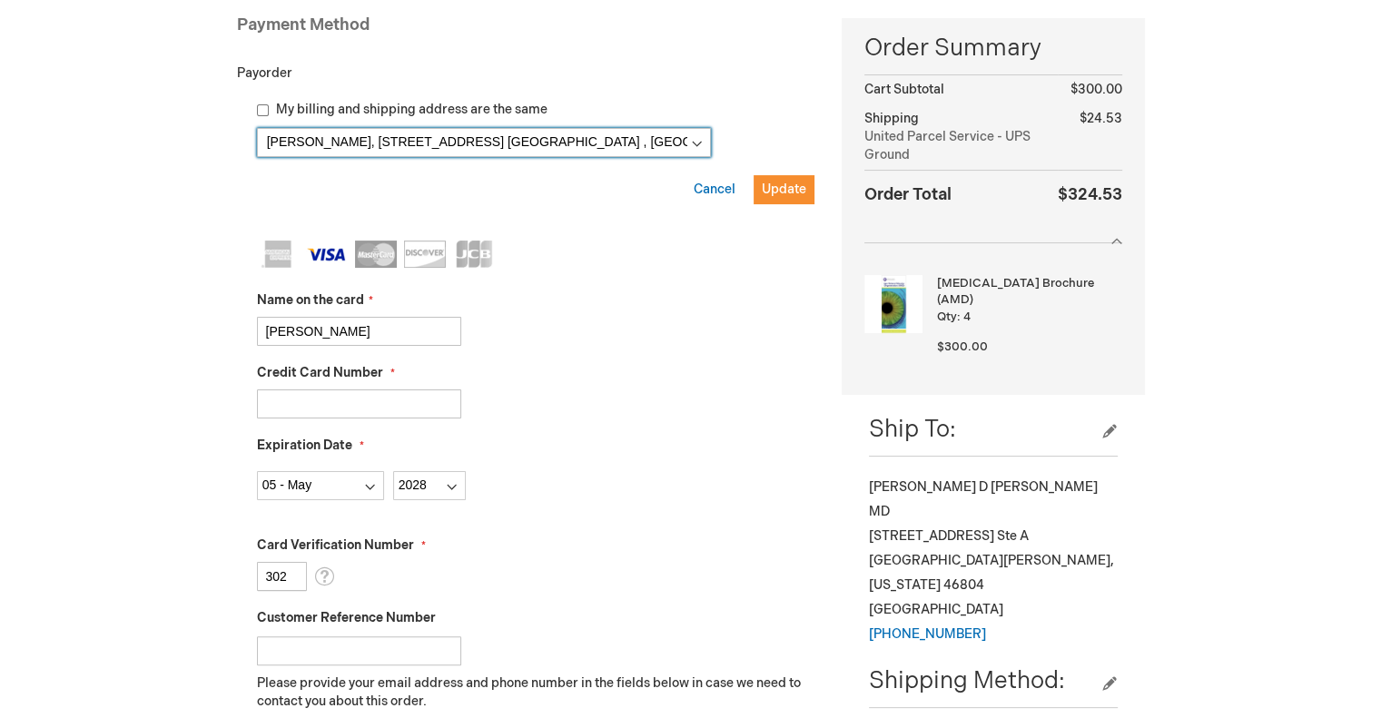
click at [684, 142] on select "James Kim, 7802 West Jefferson Blvd. Ste A , Fort Wayne, Indiana 46804, United …" at bounding box center [484, 142] width 454 height 29
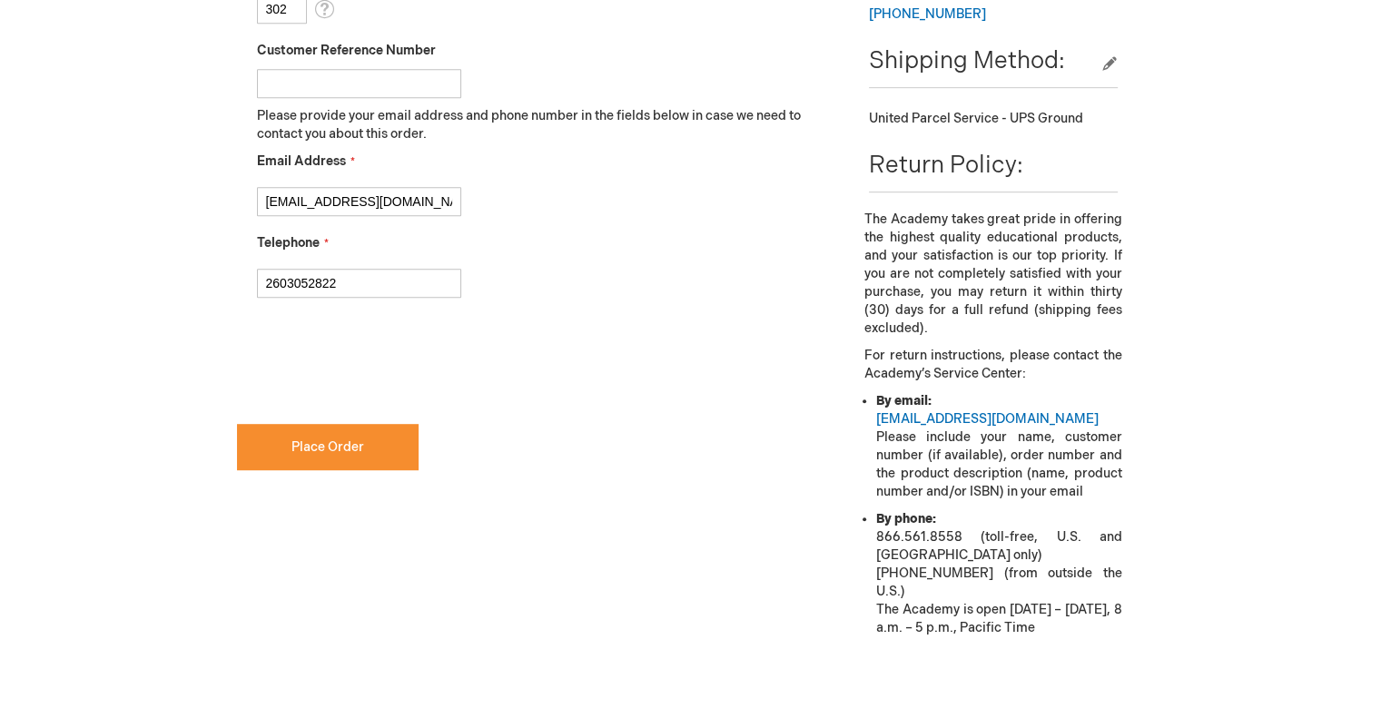
scroll to position [893, 0]
click at [322, 442] on span "Place Order" at bounding box center [327, 445] width 73 height 15
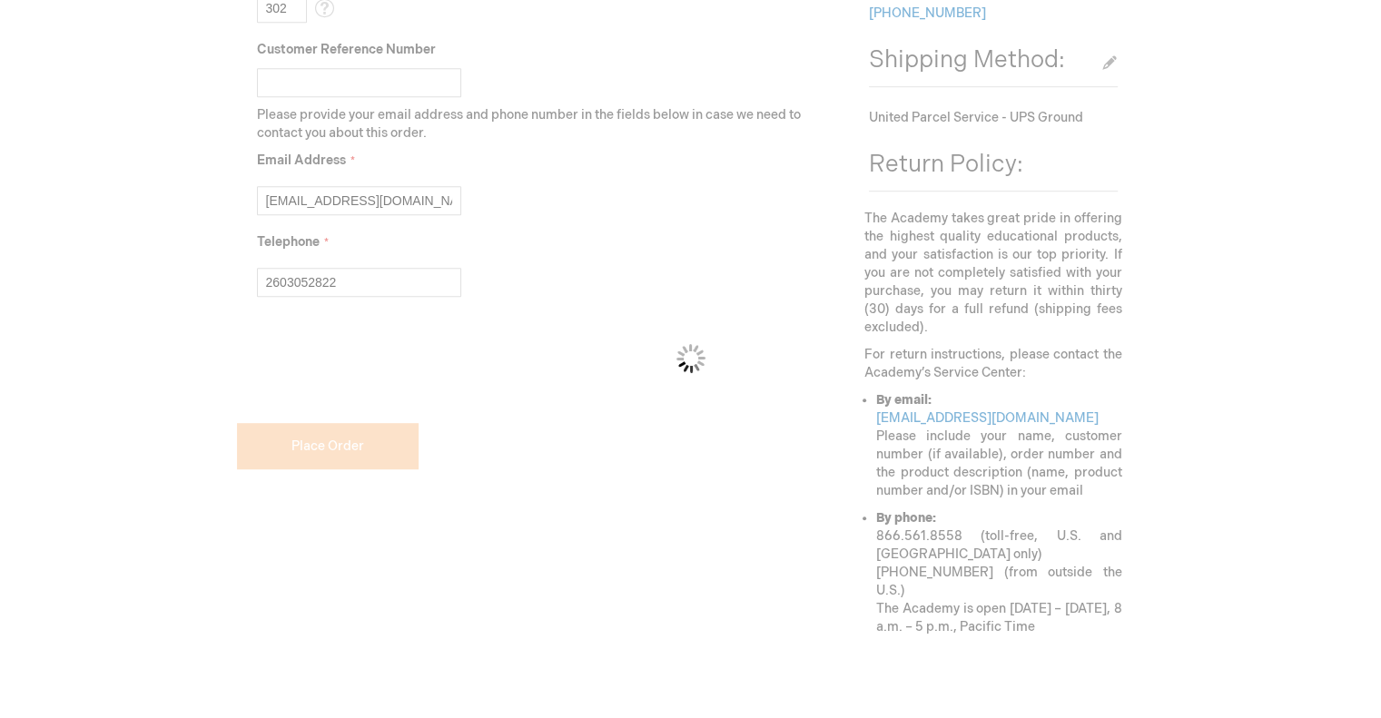
drag, startPoint x: 85, startPoint y: 290, endPoint x: 371, endPoint y: 61, distance: 366.2
click at [371, 61] on div "Please wait..." at bounding box center [690, 359] width 1381 height 718
